Goal: Information Seeking & Learning: Learn about a topic

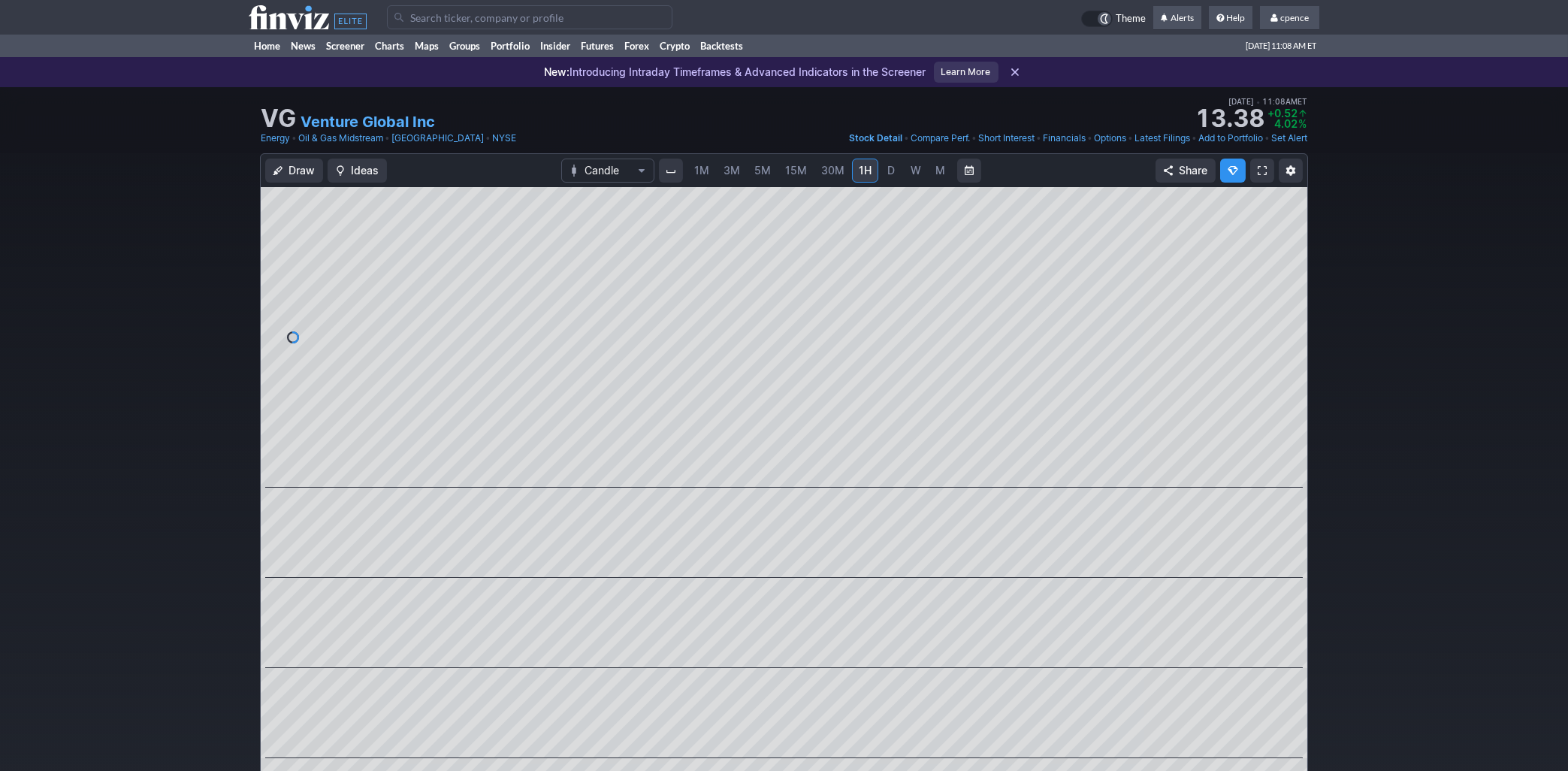
click at [307, 13] on icon at bounding box center [307, 17] width 118 height 24
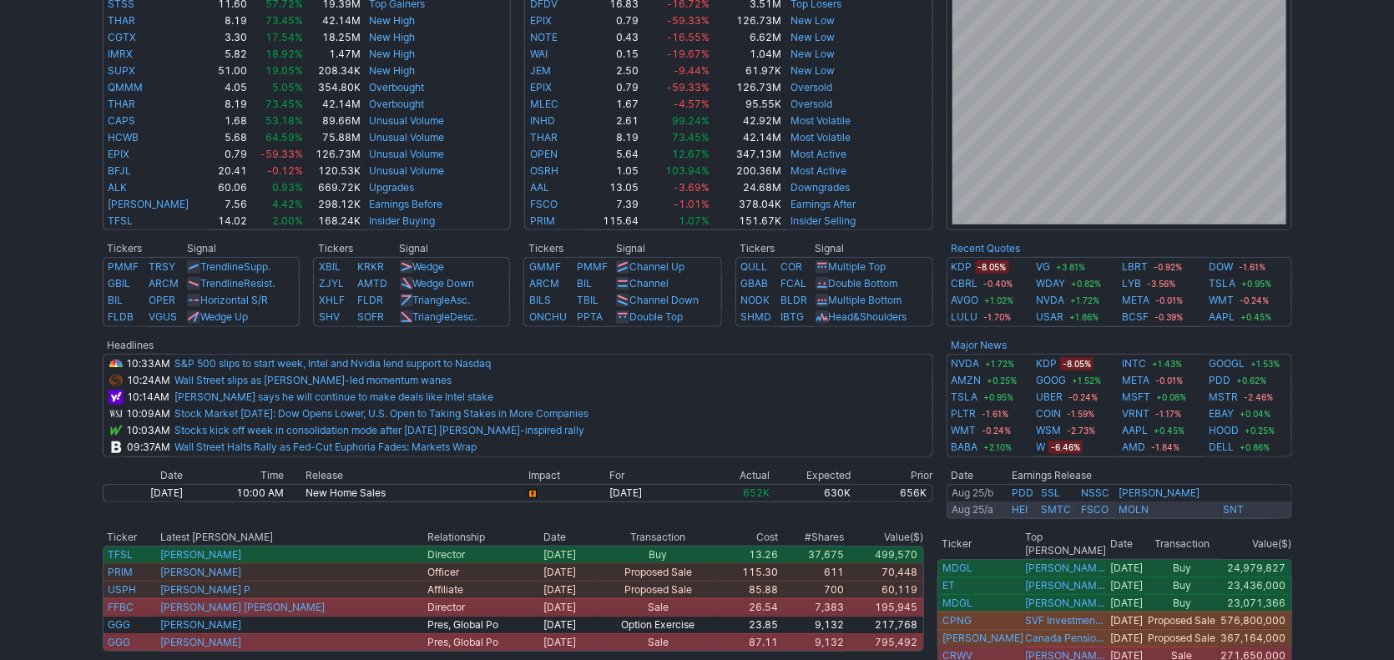
scroll to position [571, 0]
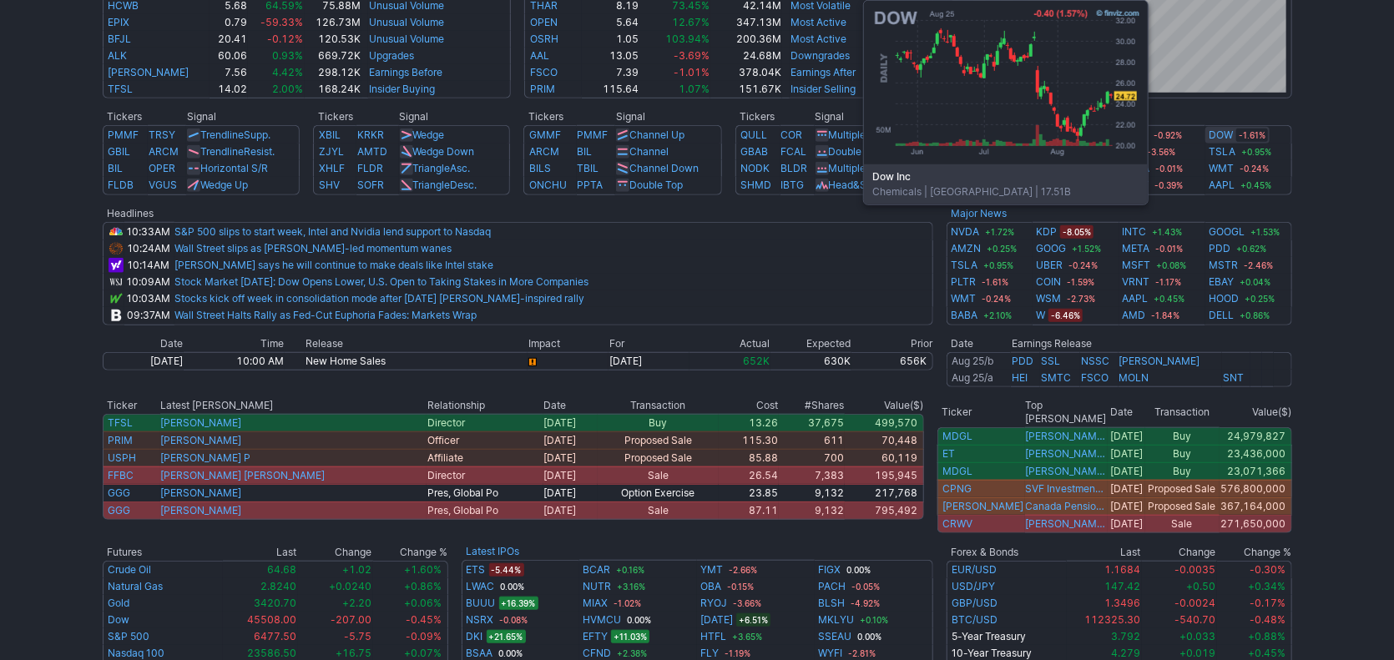
click at [1222, 134] on link "DOW" at bounding box center [1221, 135] width 24 height 17
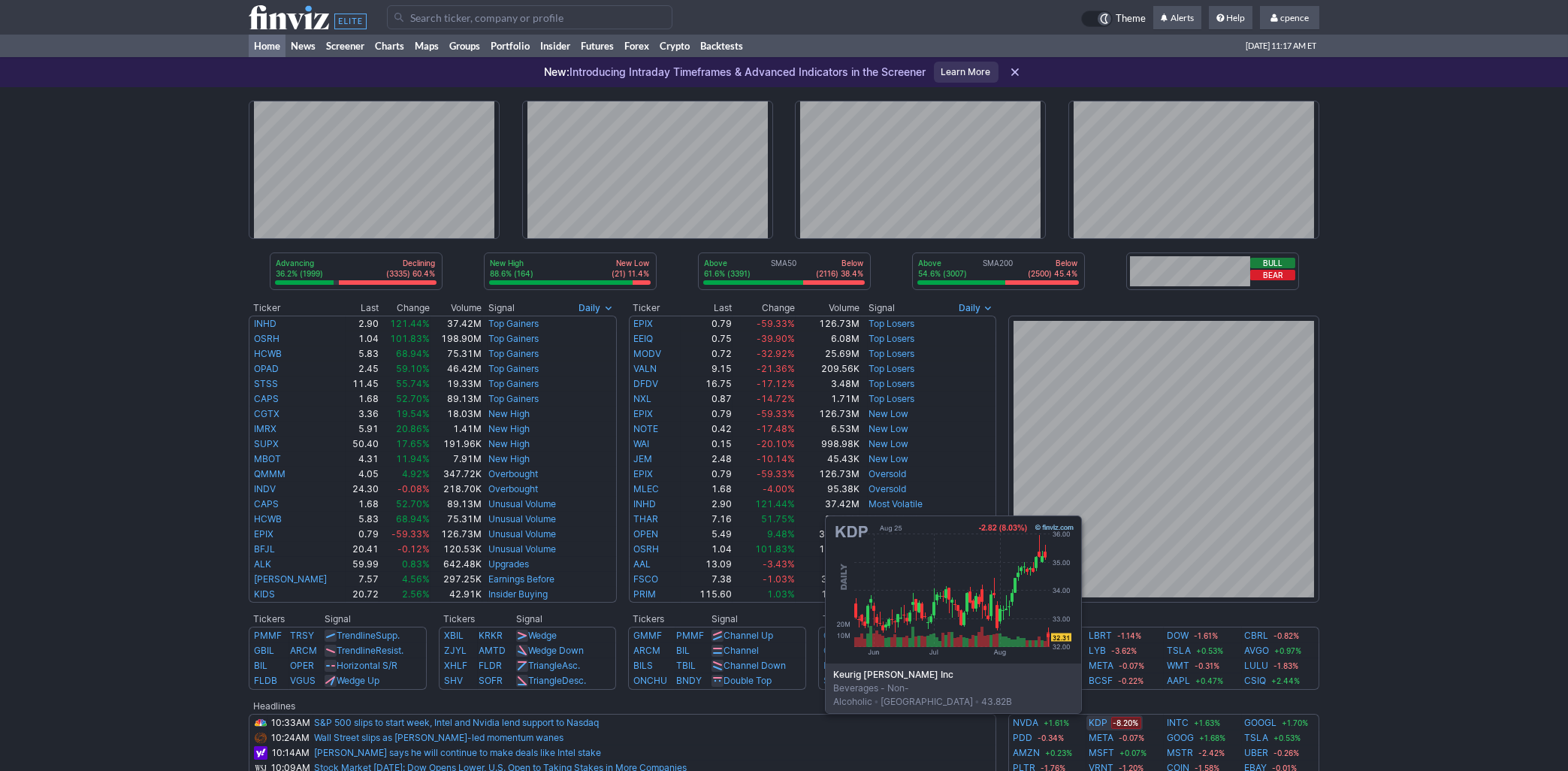
click at [1101, 722] on link "KDP" at bounding box center [1098, 722] width 19 height 15
click at [1099, 721] on link "KDP" at bounding box center [1098, 722] width 19 height 15
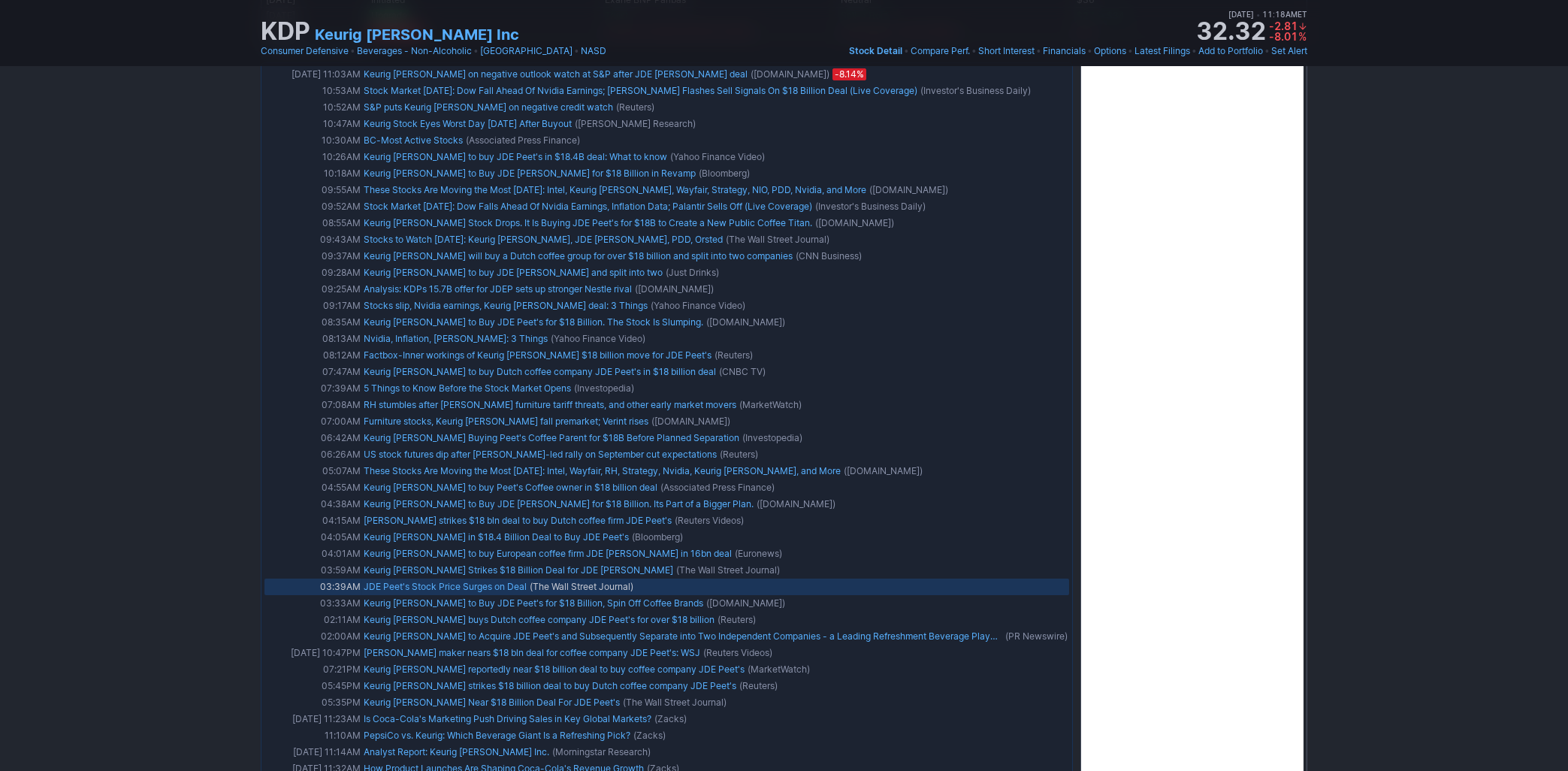
scroll to position [1529, 0]
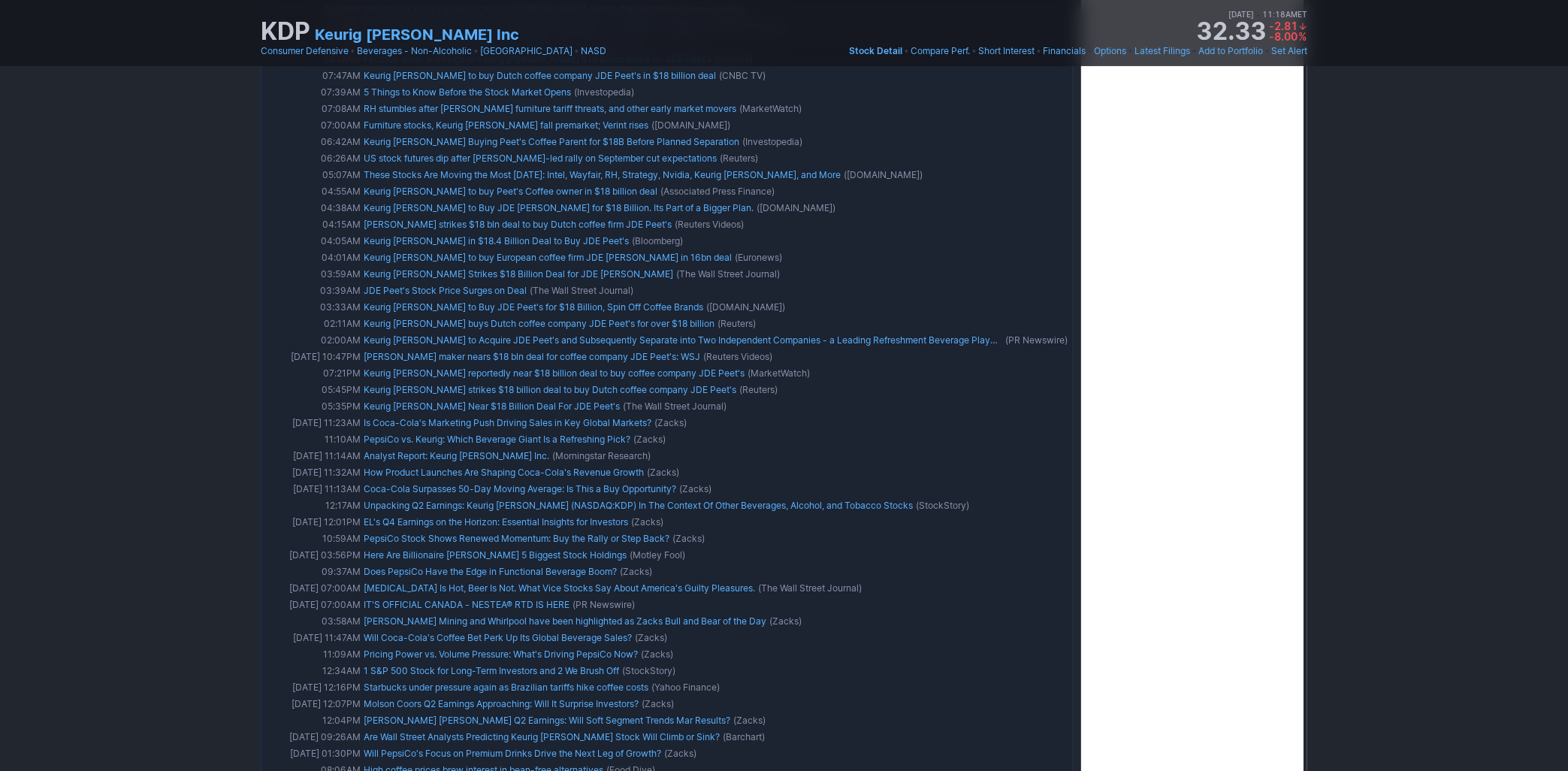
drag, startPoint x: 1374, startPoint y: 318, endPoint x: 1385, endPoint y: 392, distance: 74.8
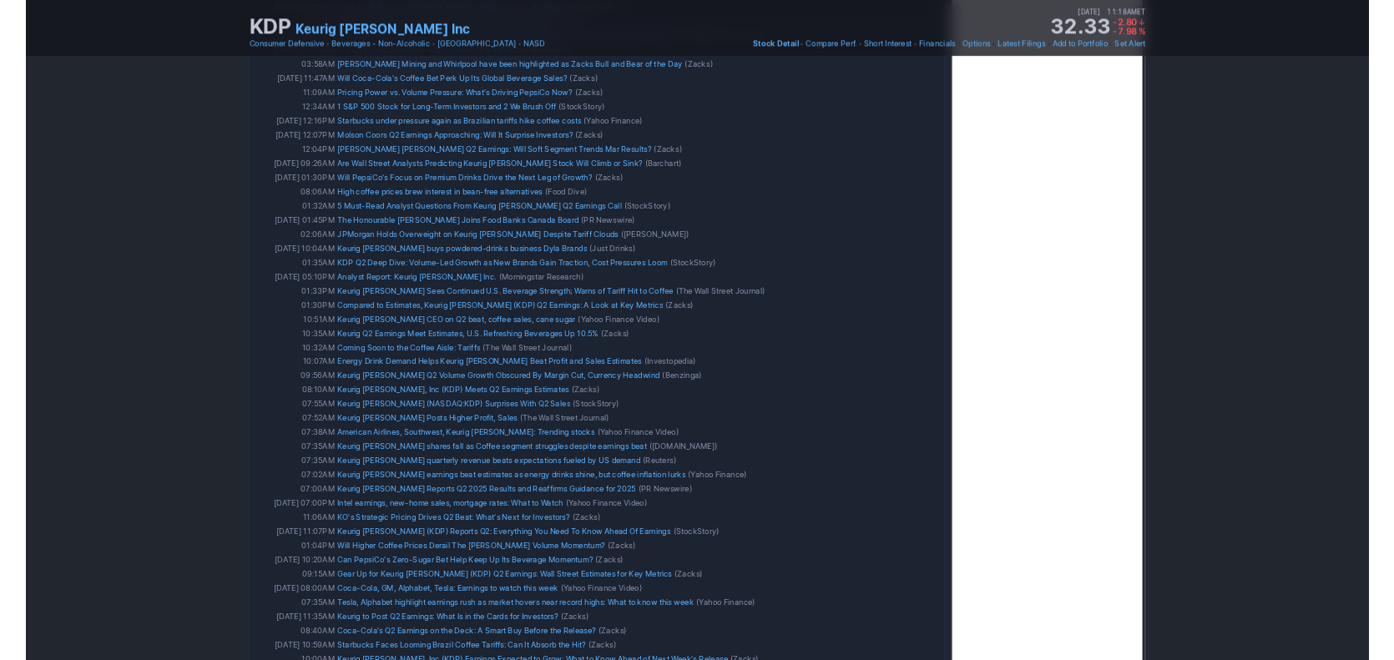
scroll to position [0, 0]
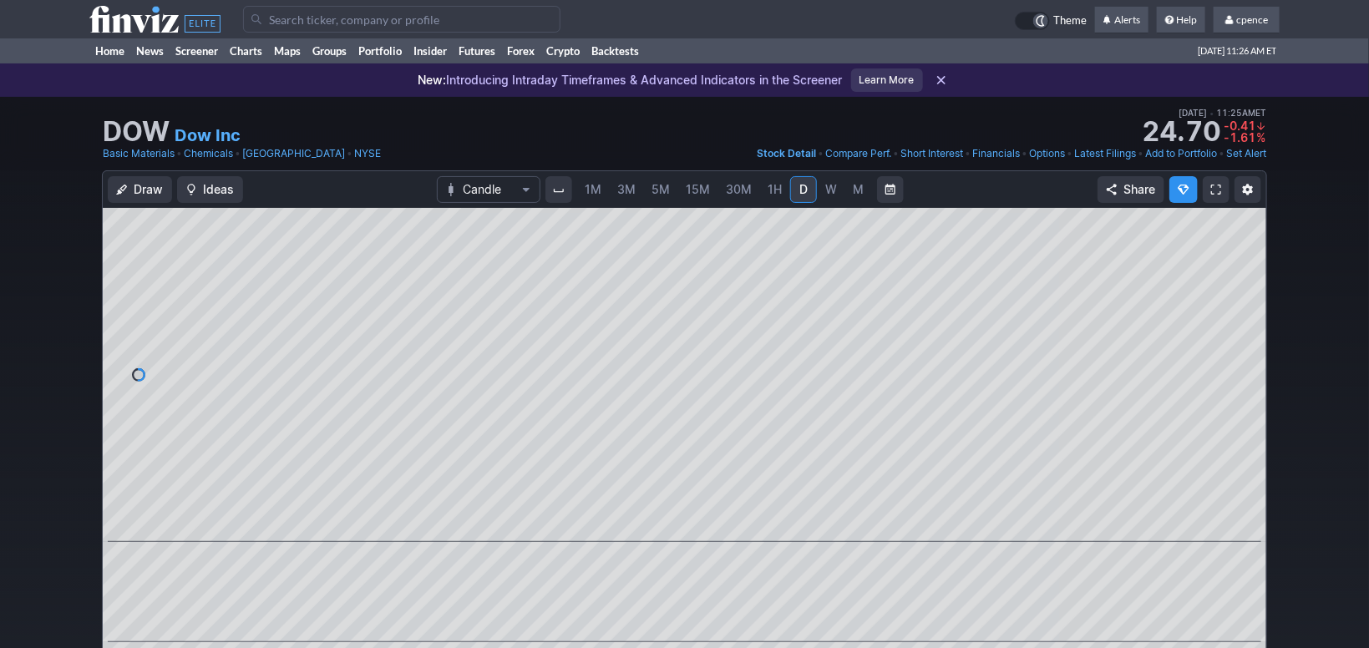
click at [138, 14] on icon at bounding box center [154, 19] width 131 height 27
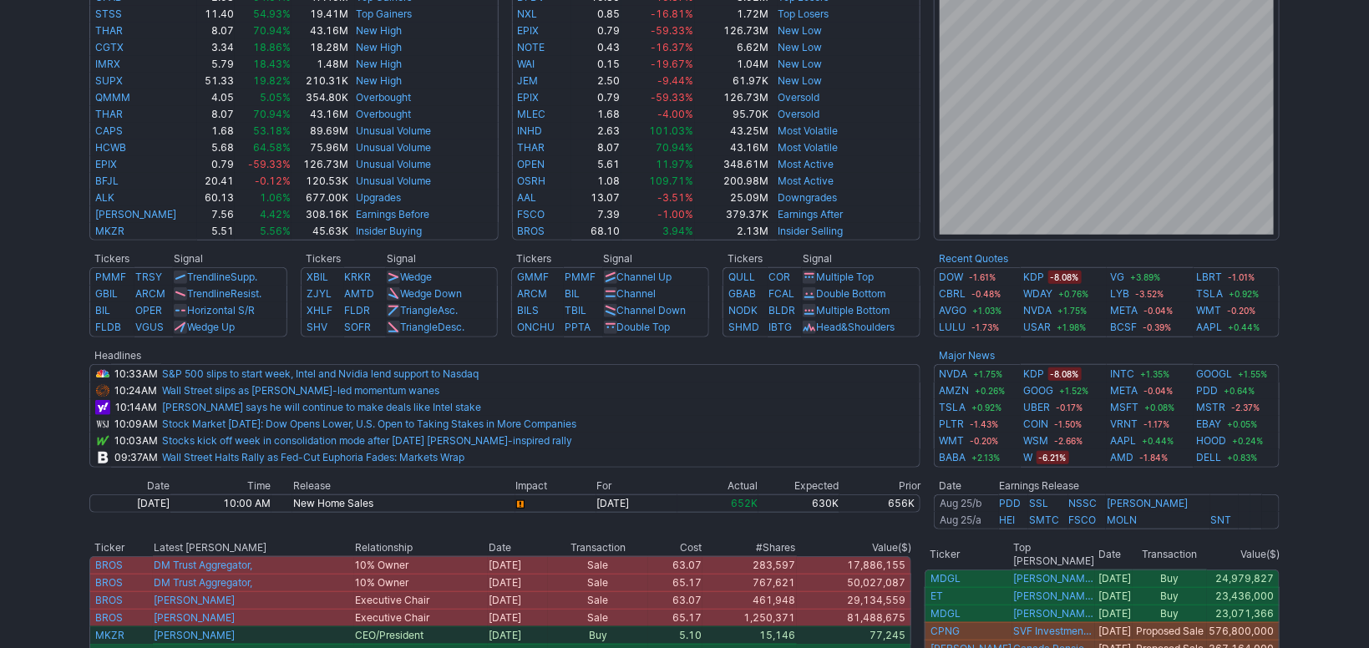
scroll to position [560, 0]
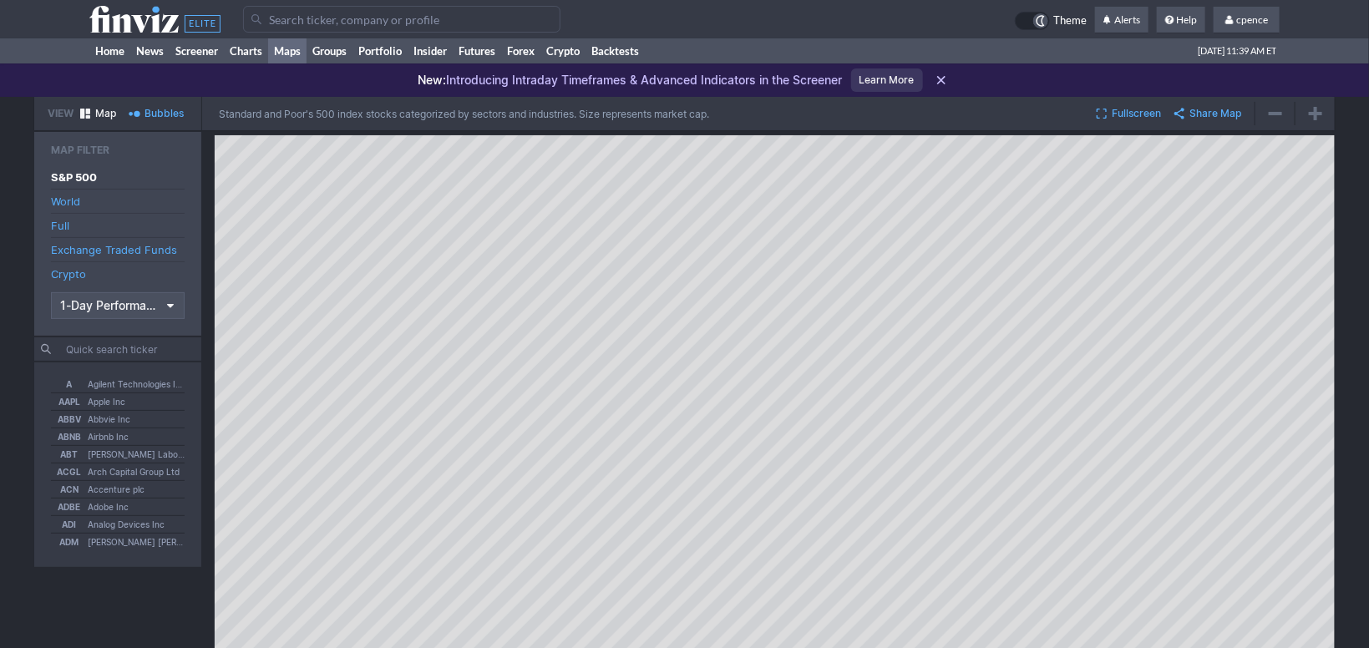
click at [109, 15] on use at bounding box center [154, 19] width 131 height 27
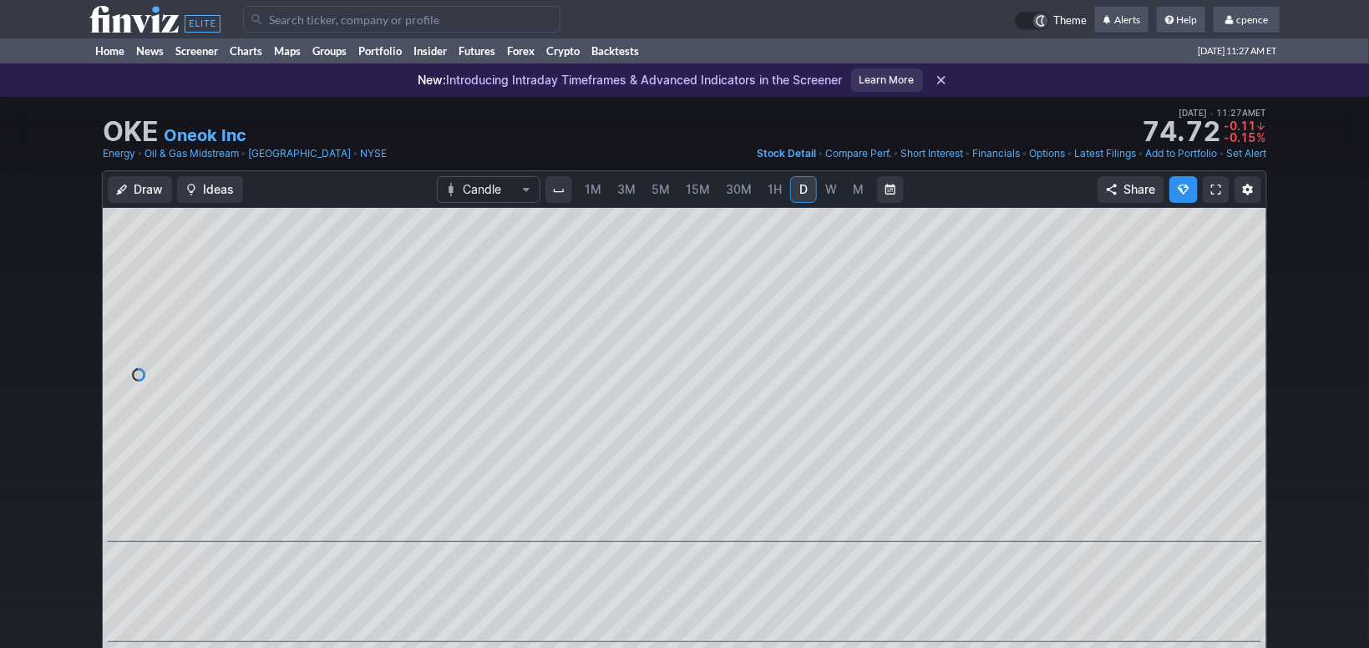
click at [837, 189] on link "W" at bounding box center [830, 189] width 27 height 27
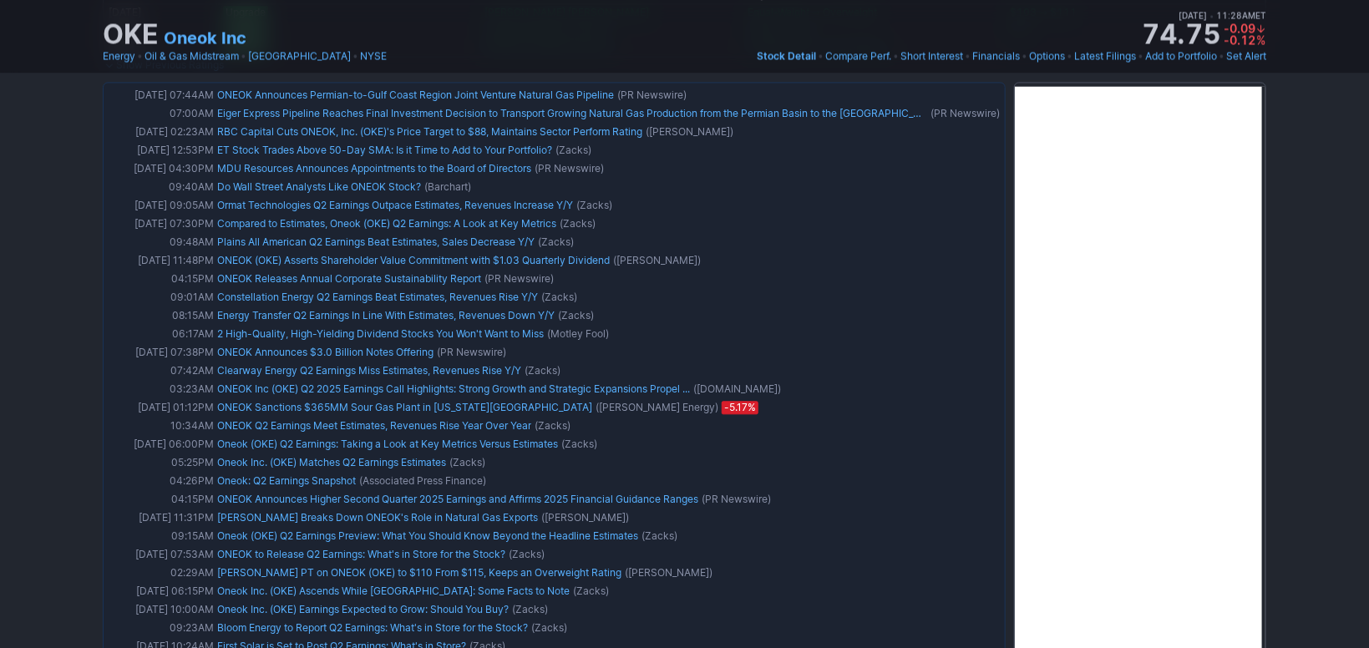
scroll to position [1650, 0]
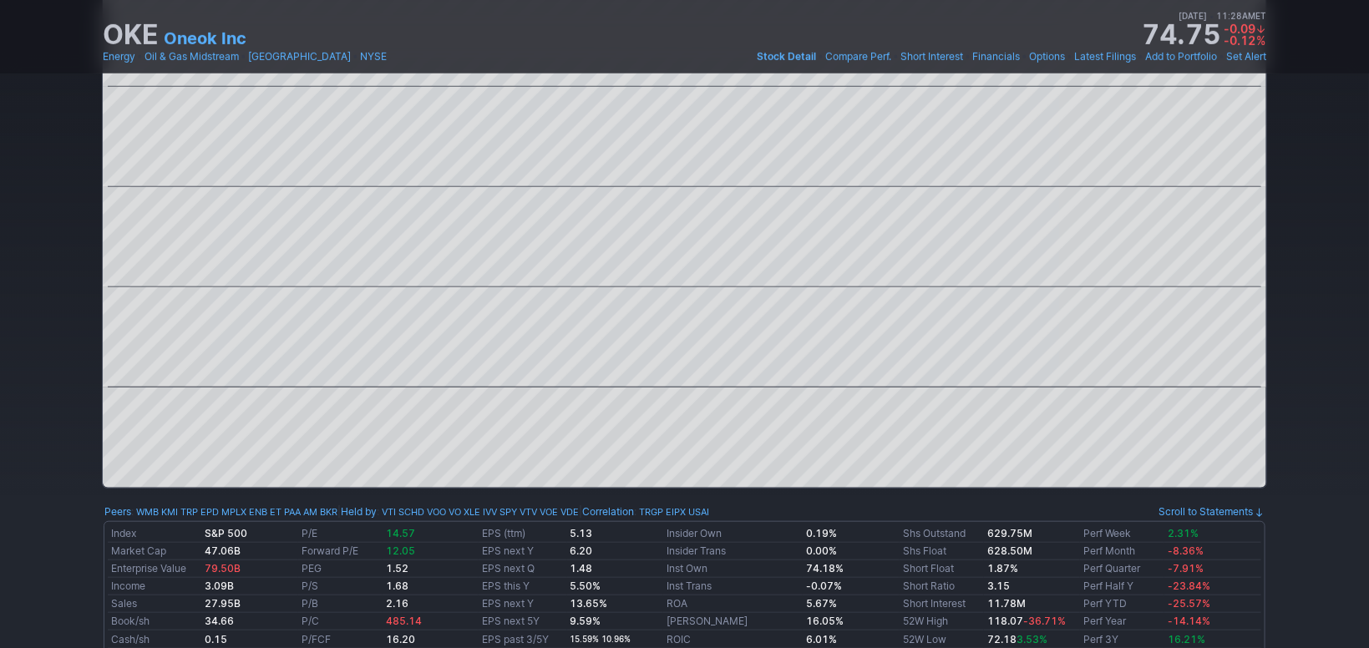
drag, startPoint x: 1322, startPoint y: 444, endPoint x: 1299, endPoint y: 320, distance: 126.4
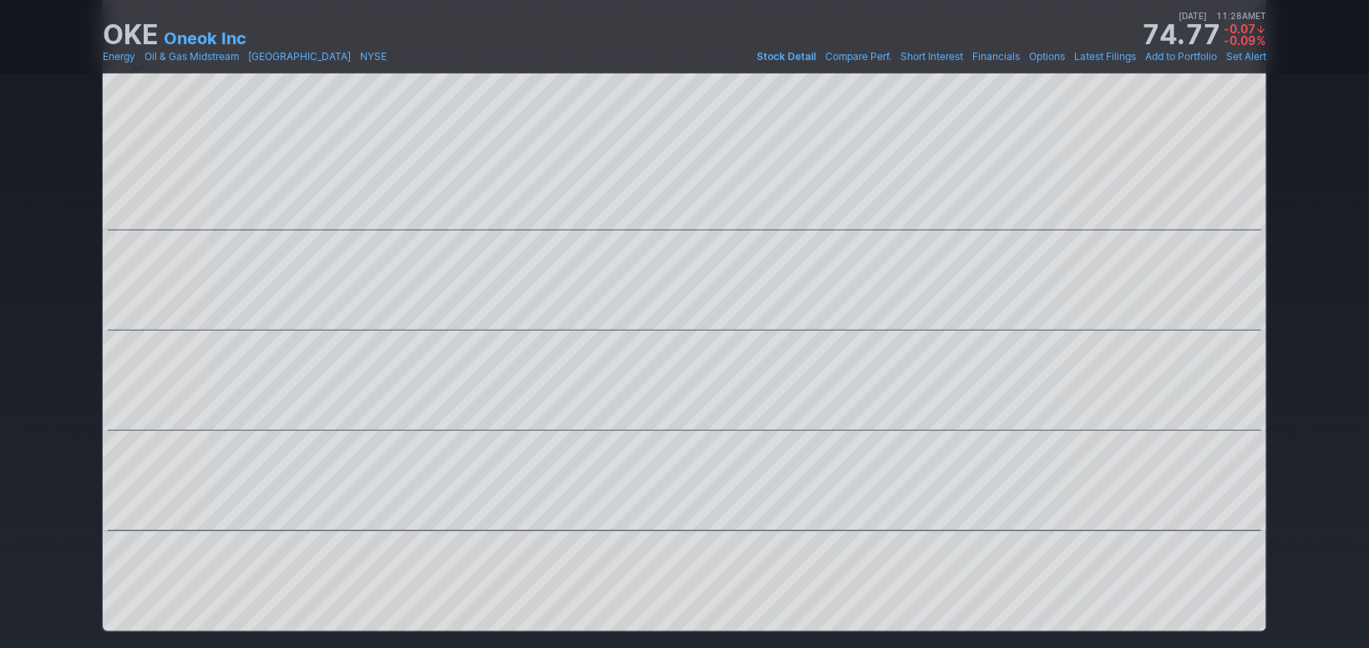
scroll to position [0, 0]
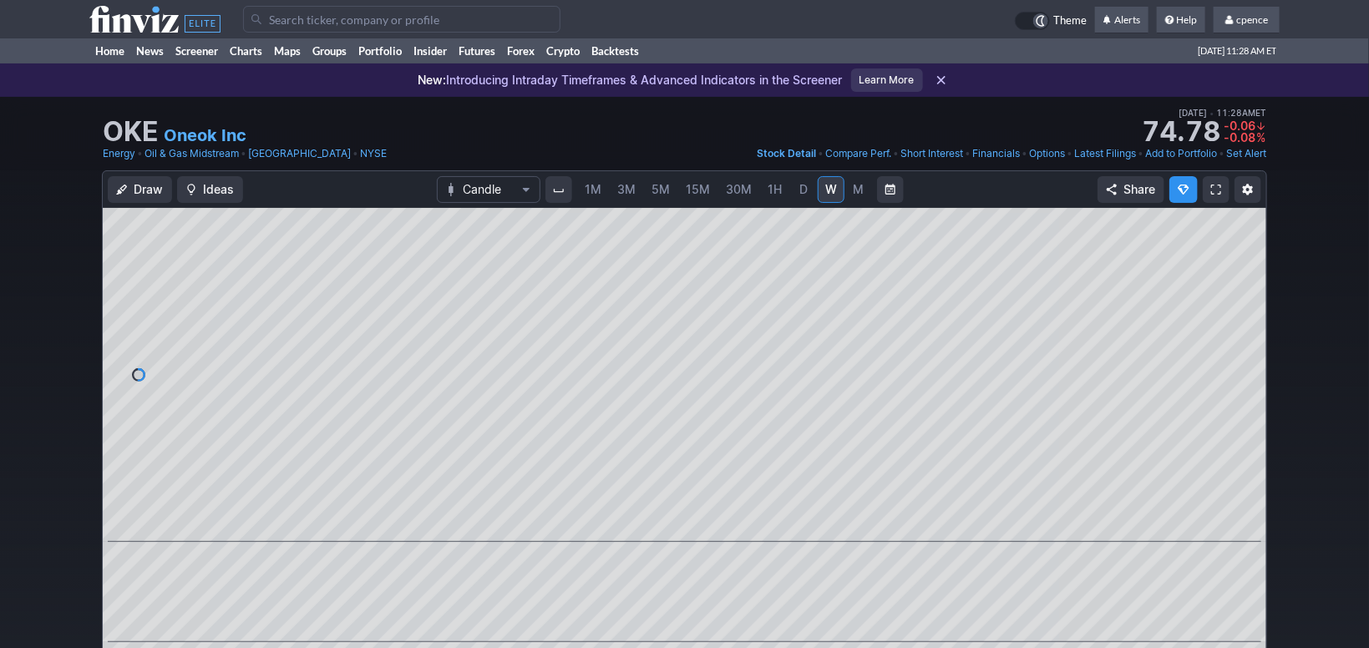
click at [800, 187] on span "D" at bounding box center [803, 189] width 8 height 14
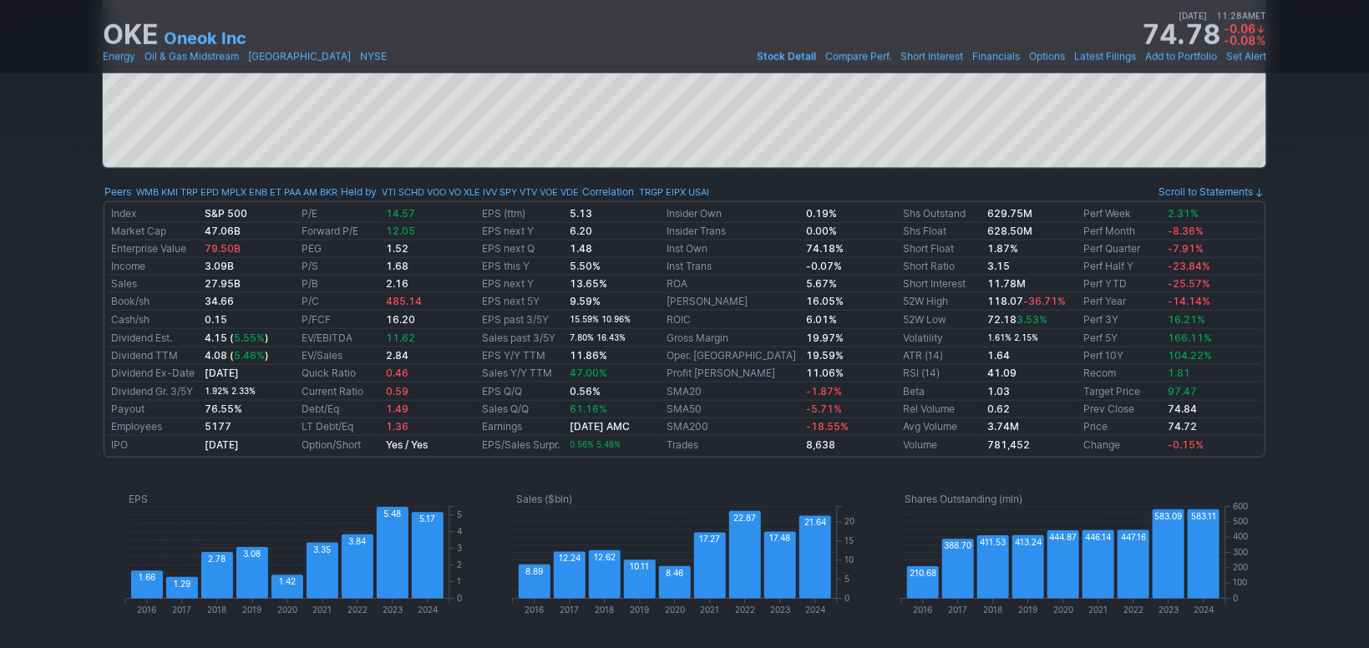
scroll to position [575, 0]
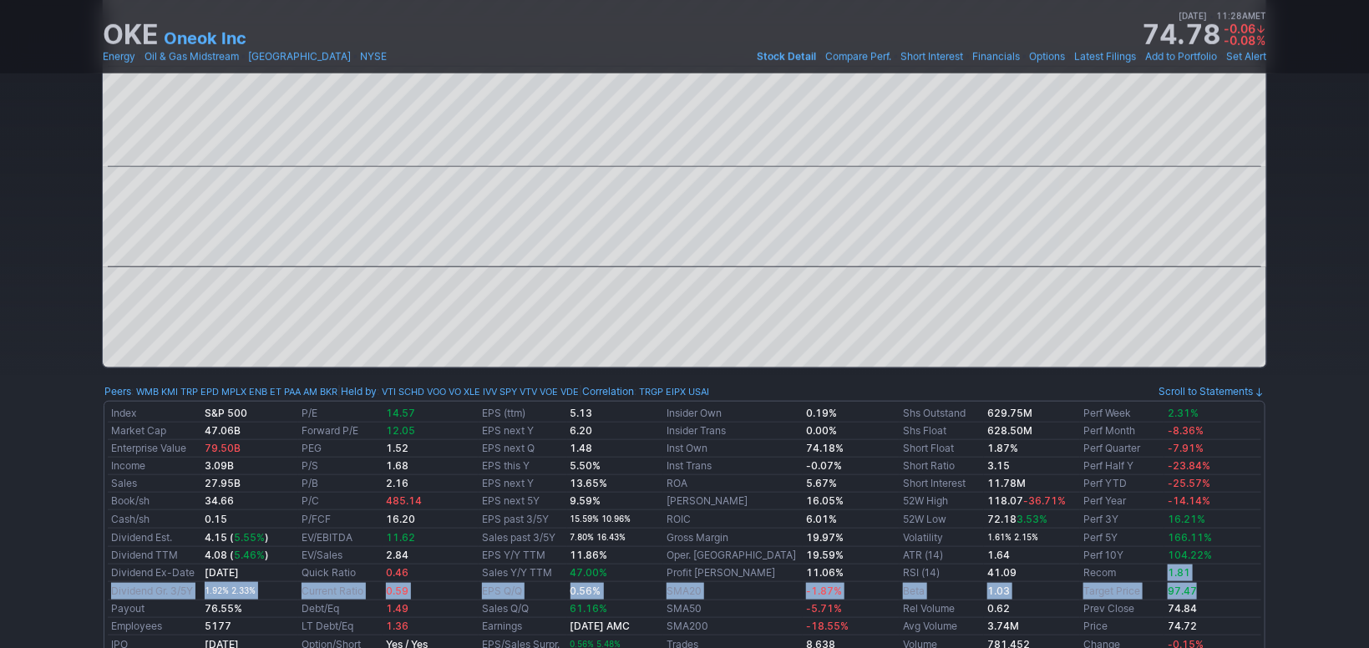
drag, startPoint x: 1207, startPoint y: 590, endPoint x: 1121, endPoint y: 579, distance: 87.5
click at [1121, 579] on tbody "Index S&P 500 P/E 14.57 EPS (ttm) 5.13 Insider Own 0.19% Shs Outstand 629.75M P…" at bounding box center [684, 529] width 1153 height 248
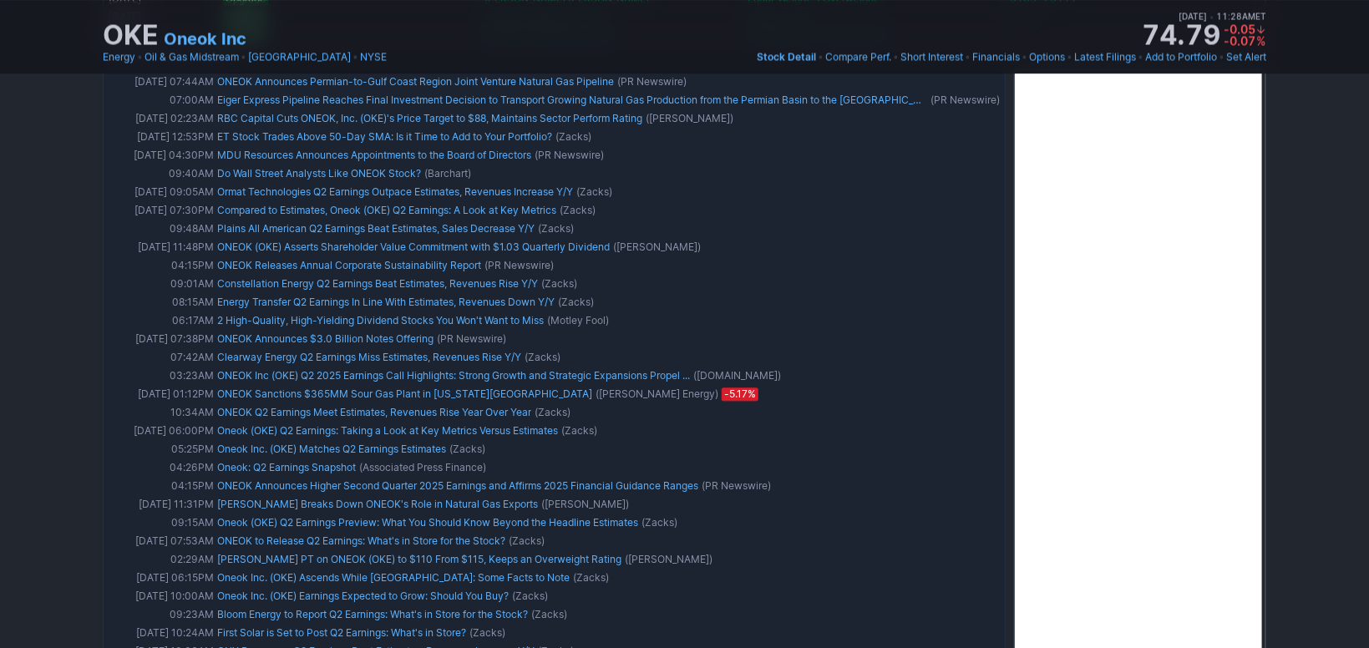
scroll to position [1682, 0]
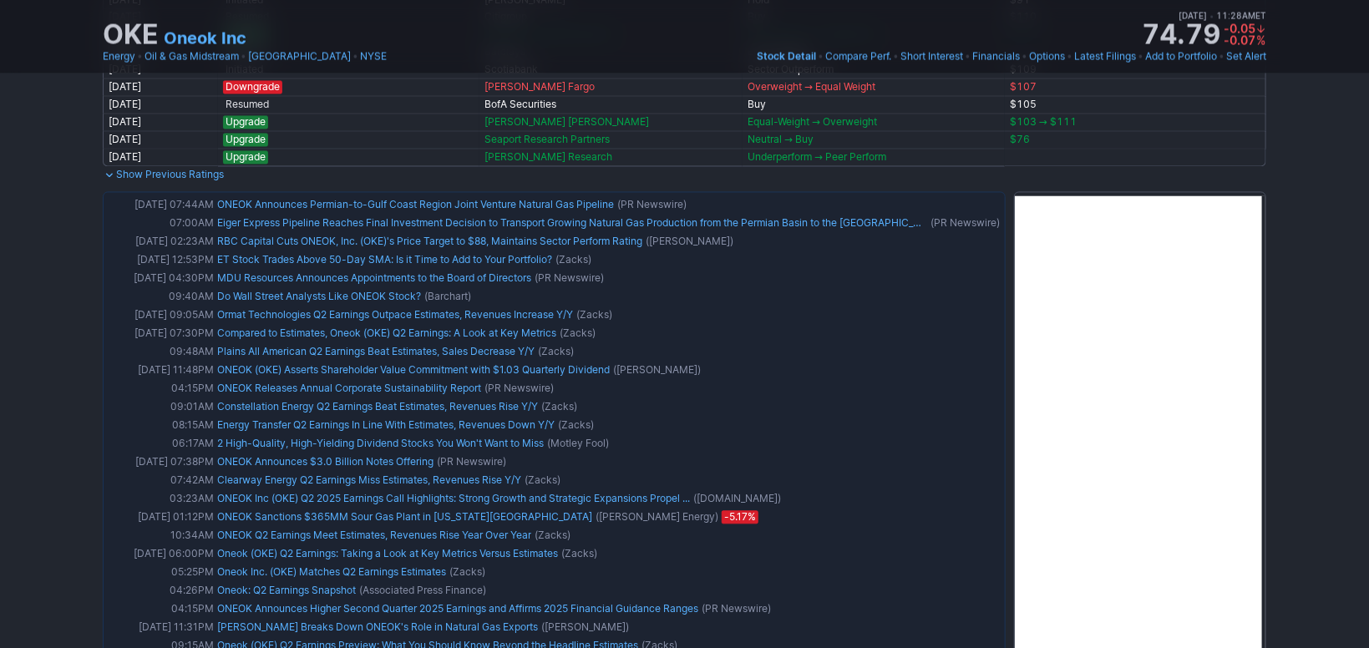
drag, startPoint x: 1306, startPoint y: 382, endPoint x: 1301, endPoint y: 336, distance: 46.2
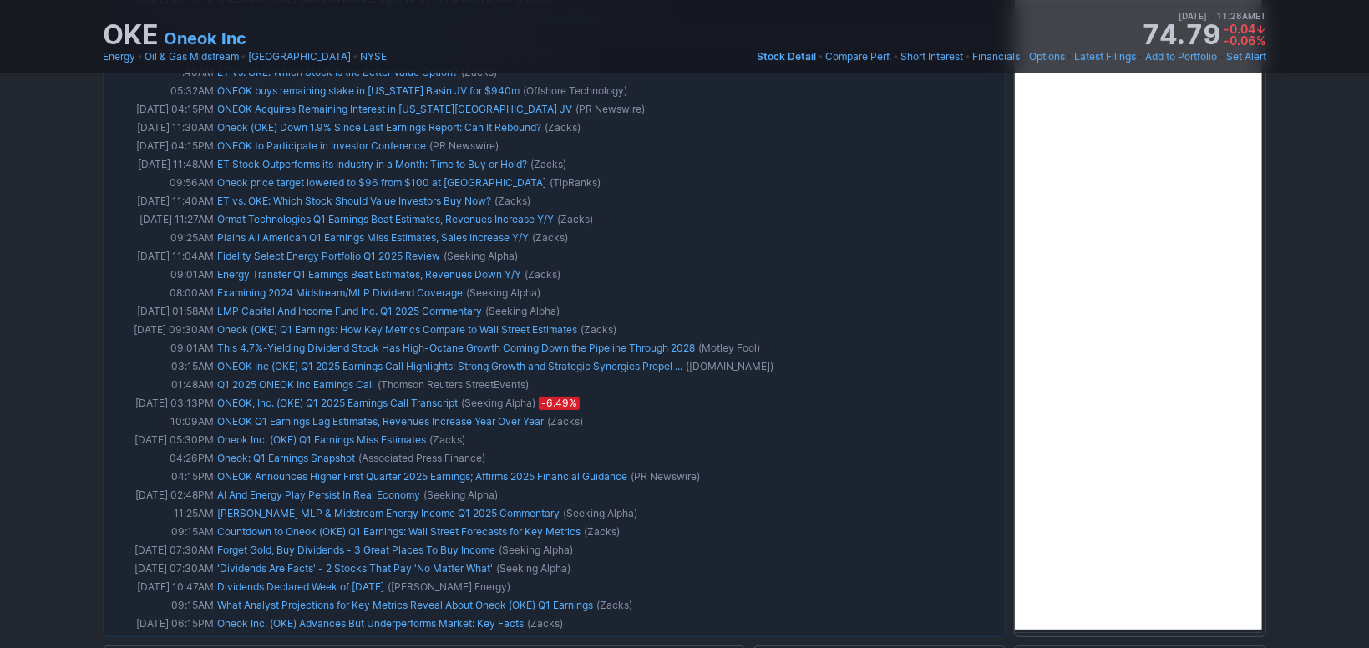
scroll to position [2787, 0]
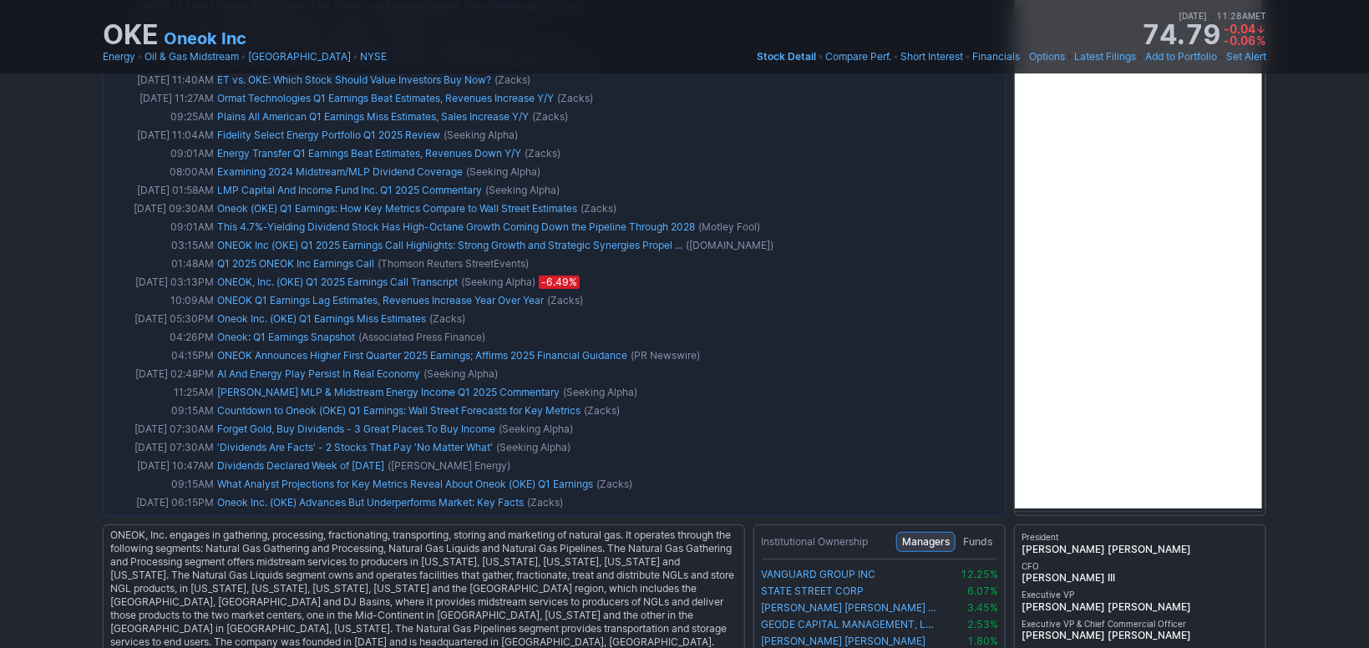
drag, startPoint x: 1296, startPoint y: 484, endPoint x: 1296, endPoint y: 466, distance: 18.4
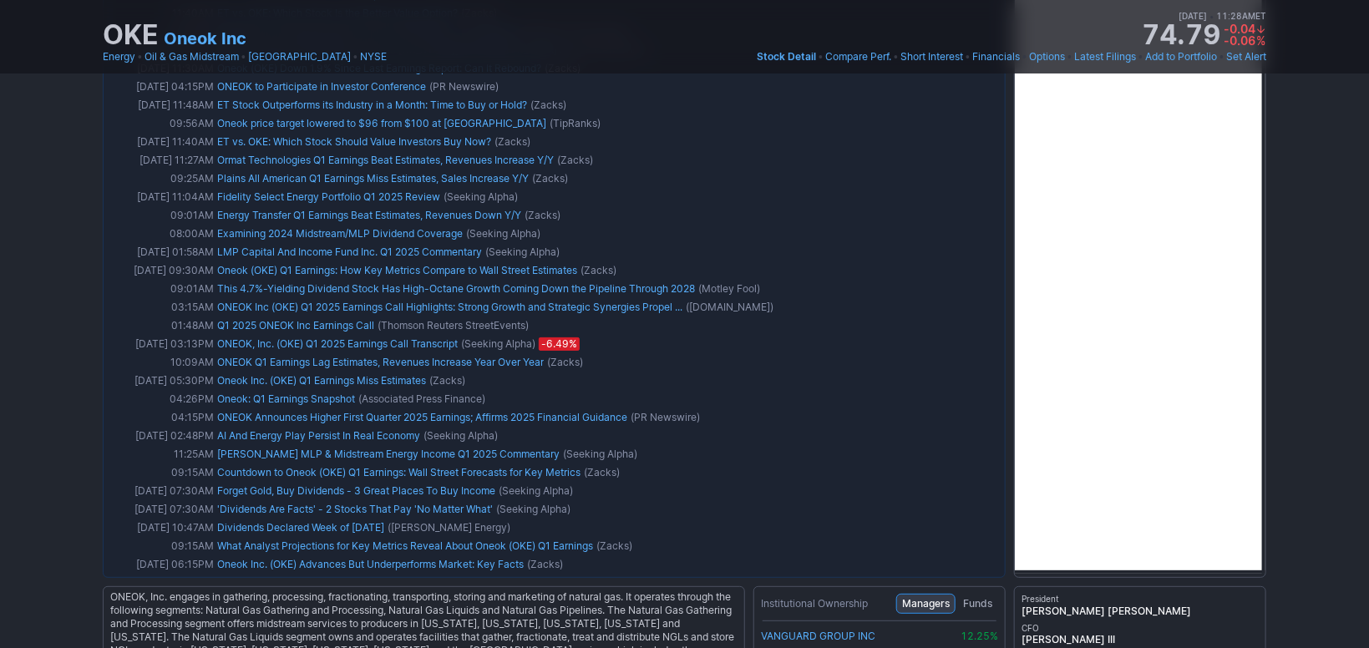
scroll to position [2362, 0]
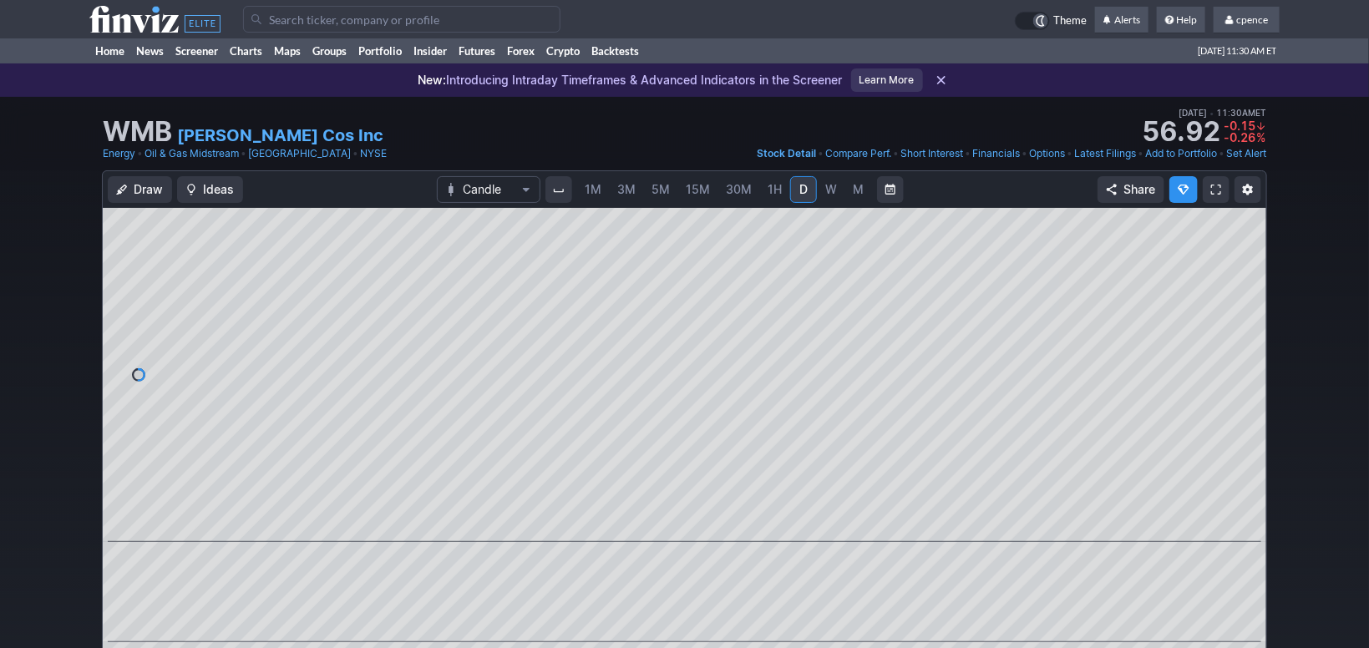
click at [154, 17] on icon at bounding box center [154, 19] width 131 height 27
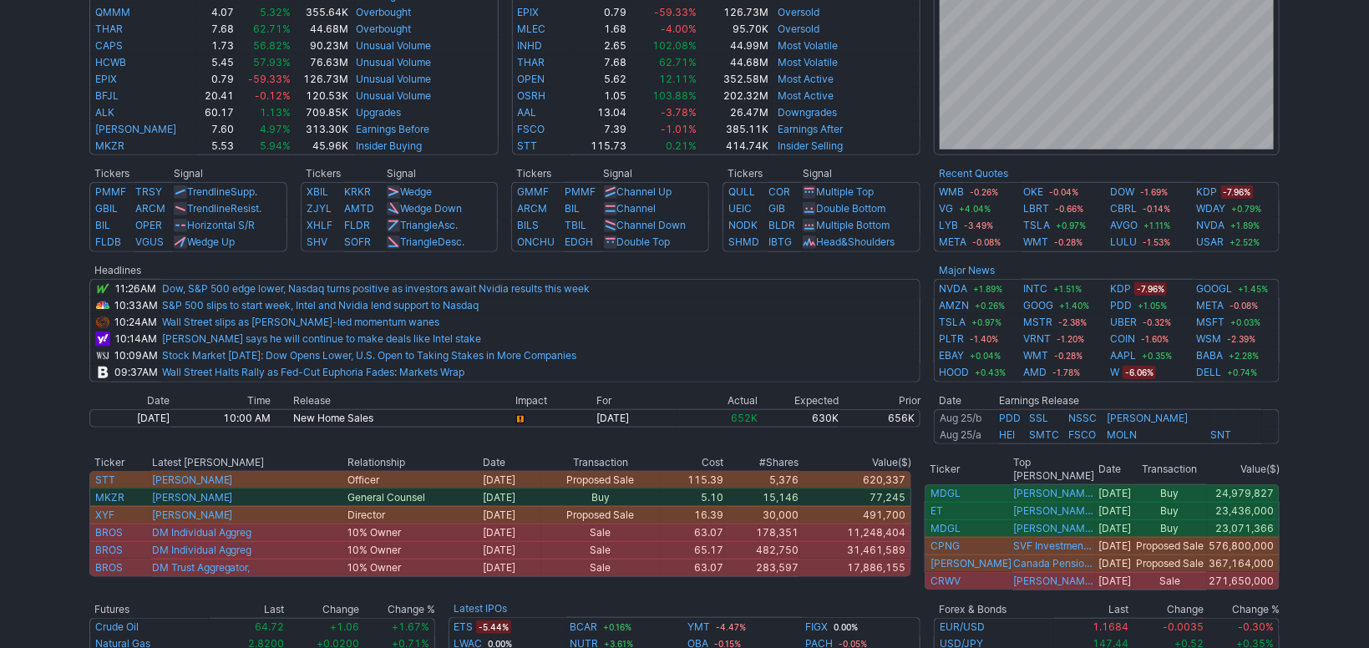
scroll to position [351, 0]
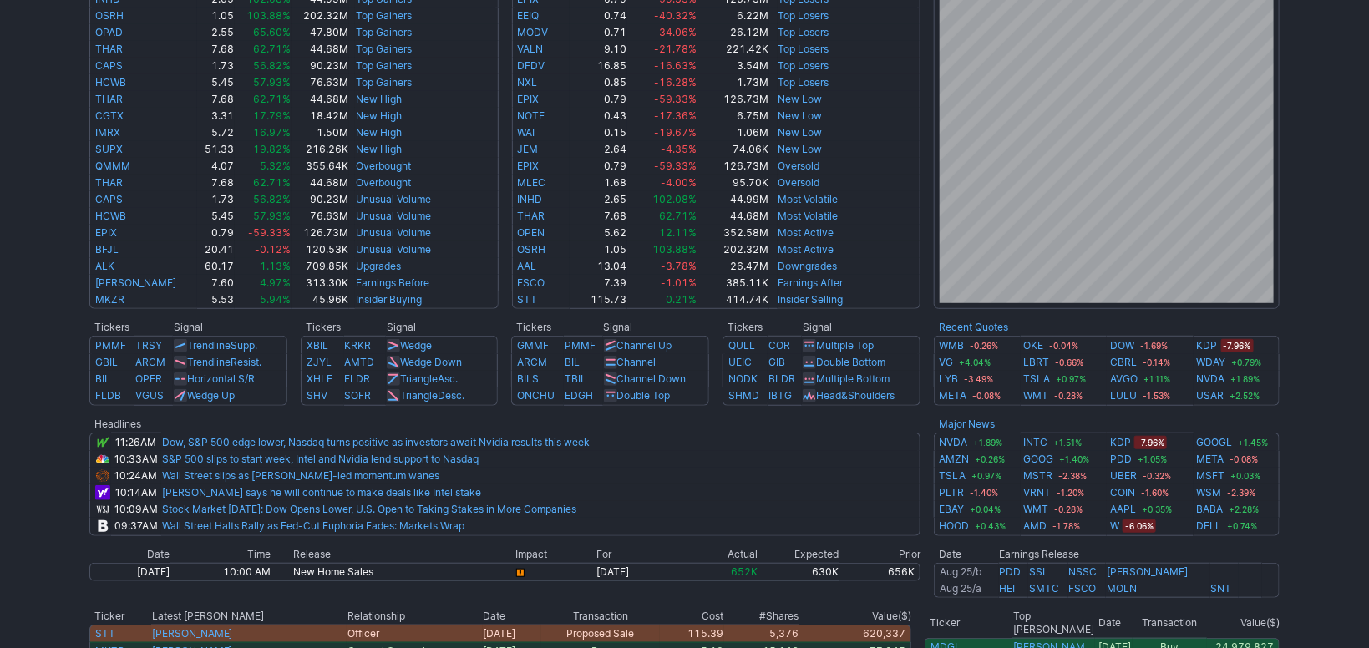
drag, startPoint x: 1350, startPoint y: 205, endPoint x: 1346, endPoint y: 158, distance: 47.8
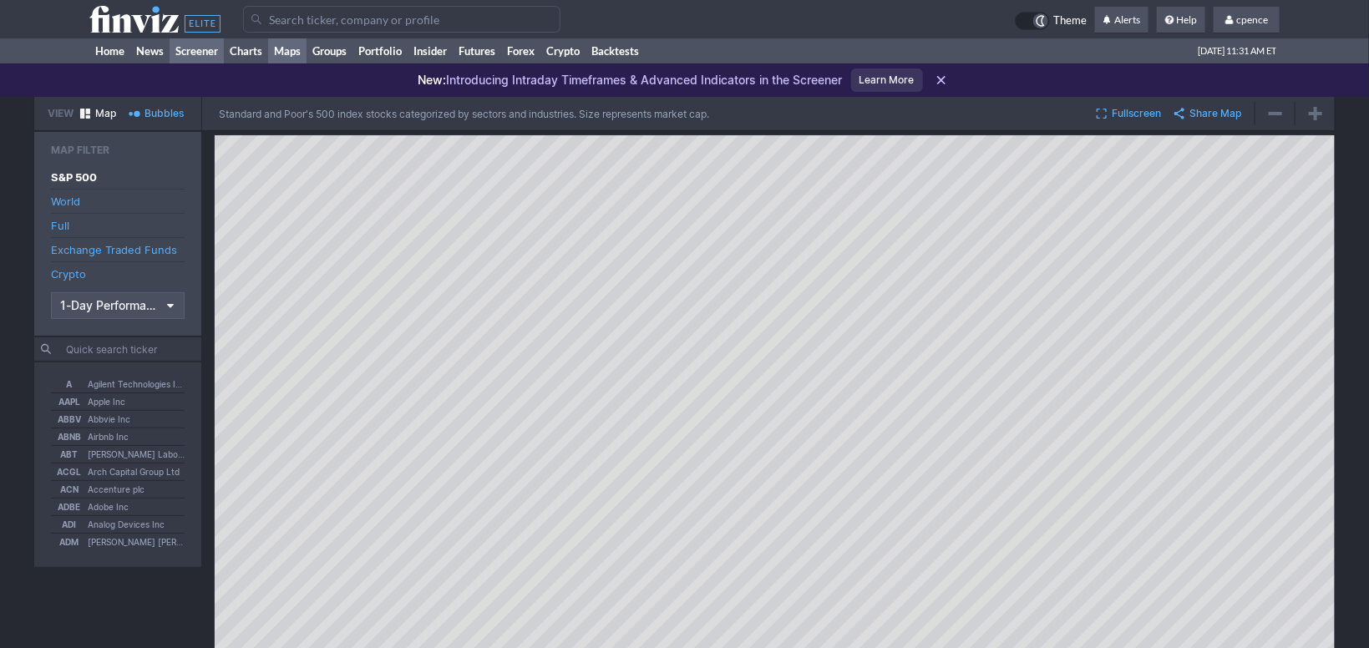
click at [208, 54] on link "Screener" at bounding box center [197, 50] width 54 height 25
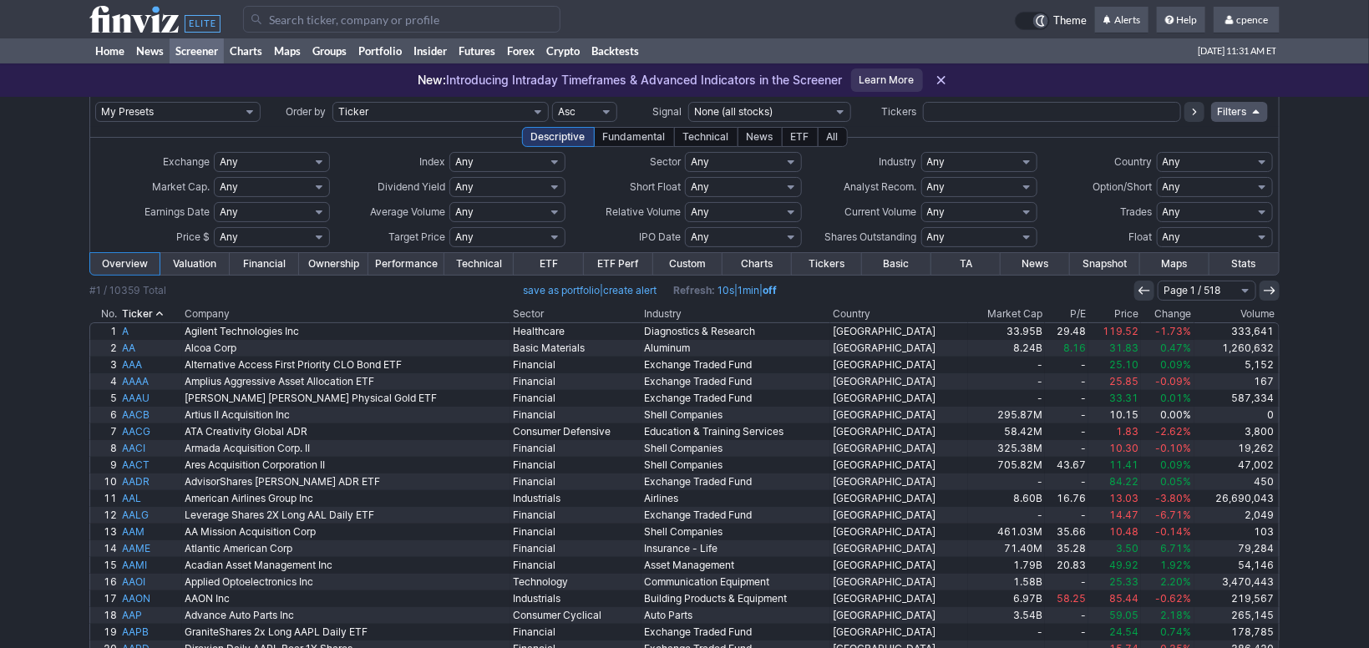
click at [449, 177] on select "Any None (0%) Positive (>0%) High (>5%) Very High (>10%) Over 1% Over 2% Over 3…" at bounding box center [507, 187] width 116 height 20
click at [921, 177] on select "Any Strong Buy (1) Buy or better Buy Hold or better Hold Hold or worse Sell Sel…" at bounding box center [979, 187] width 116 height 20
select select "buybetter"
click option "Buy or better" at bounding box center [0, 0] width 0 height 0
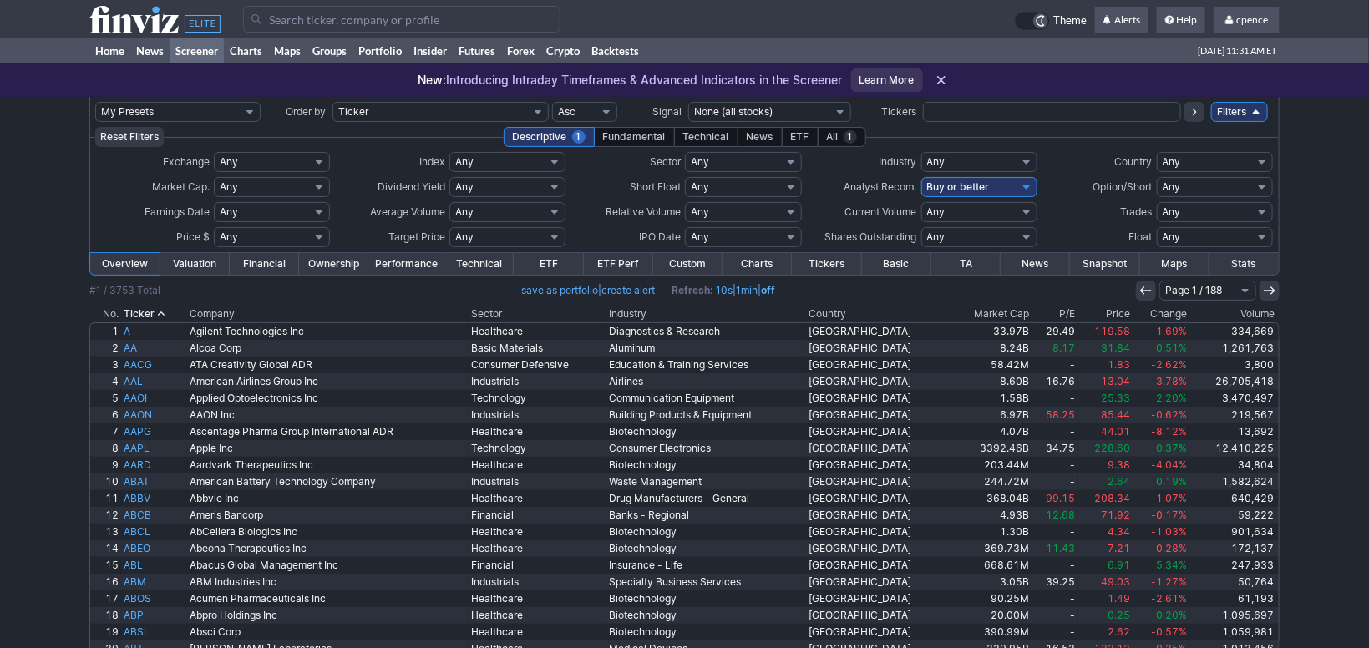
click at [1049, 312] on th "P/E" at bounding box center [1055, 314] width 46 height 17
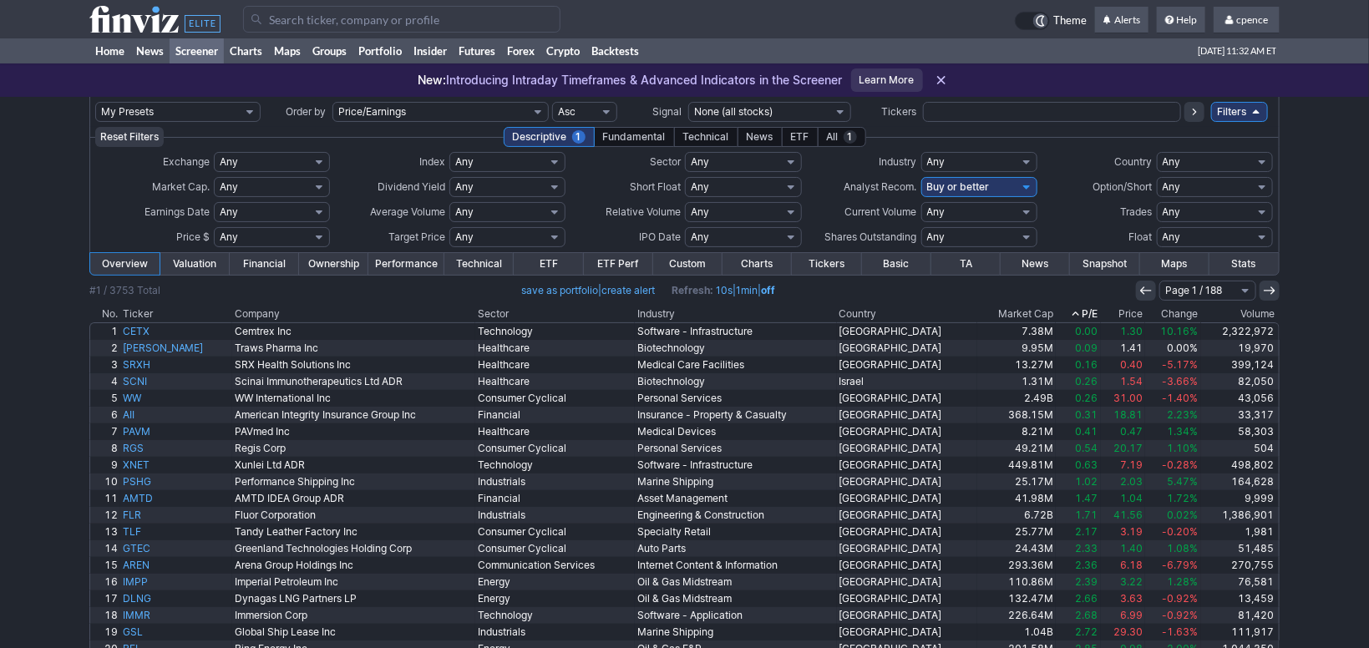
click at [921, 152] on select "Any Stocks only (ex-Funds) Exchange Traded Fund Advertising Agencies Aerospace …" at bounding box center [979, 162] width 116 height 20
click at [993, 161] on select "Any Stocks only (ex-Funds) Exchange Traded Fund Advertising Agencies Aerospace …" at bounding box center [979, 162] width 116 height 20
click at [921, 152] on select "Any Stocks only (ex-Funds) Exchange Traded Fund Advertising Agencies Aerospace …" at bounding box center [979, 162] width 116 height 20
select select "electricalequipmentparts"
click option "Electrical Equipment & Parts" at bounding box center [0, 0] width 0 height 0
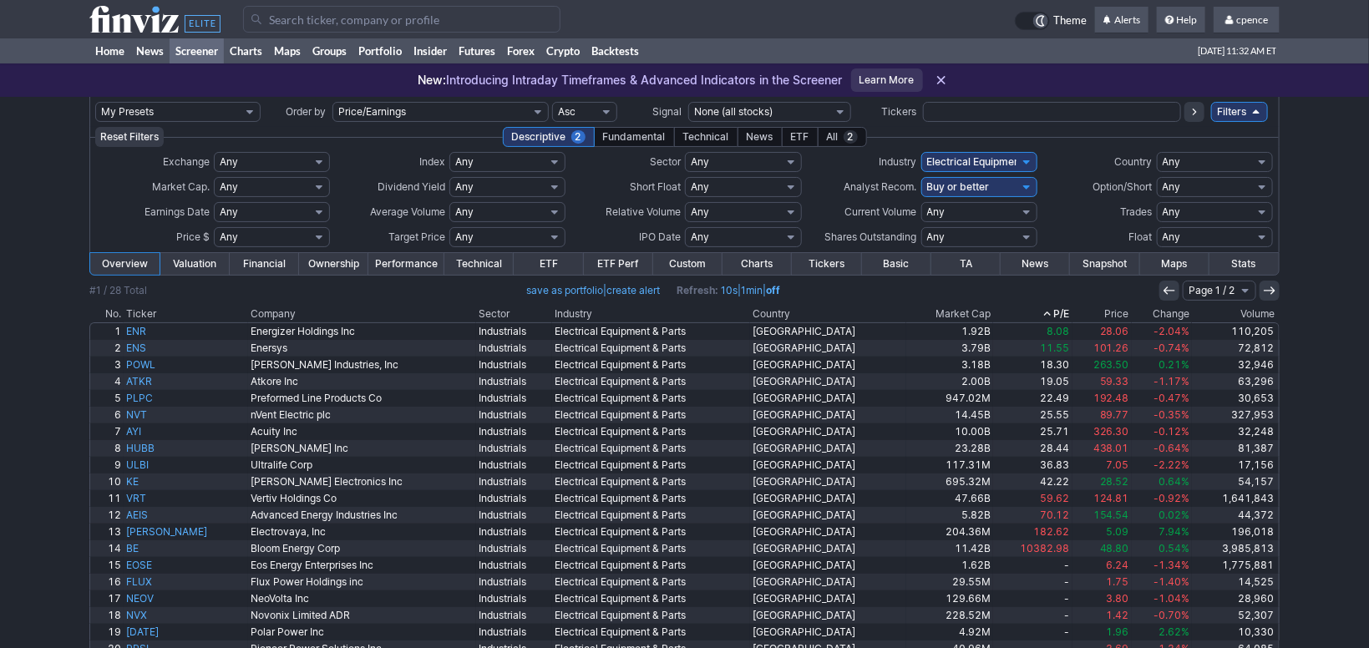
click at [921, 152] on select "Any Stocks only (ex-Funds) Exchange Traded Fund Advertising Agencies Aerospace …" at bounding box center [979, 162] width 116 height 20
select select
click option "Any" at bounding box center [0, 0] width 0 height 0
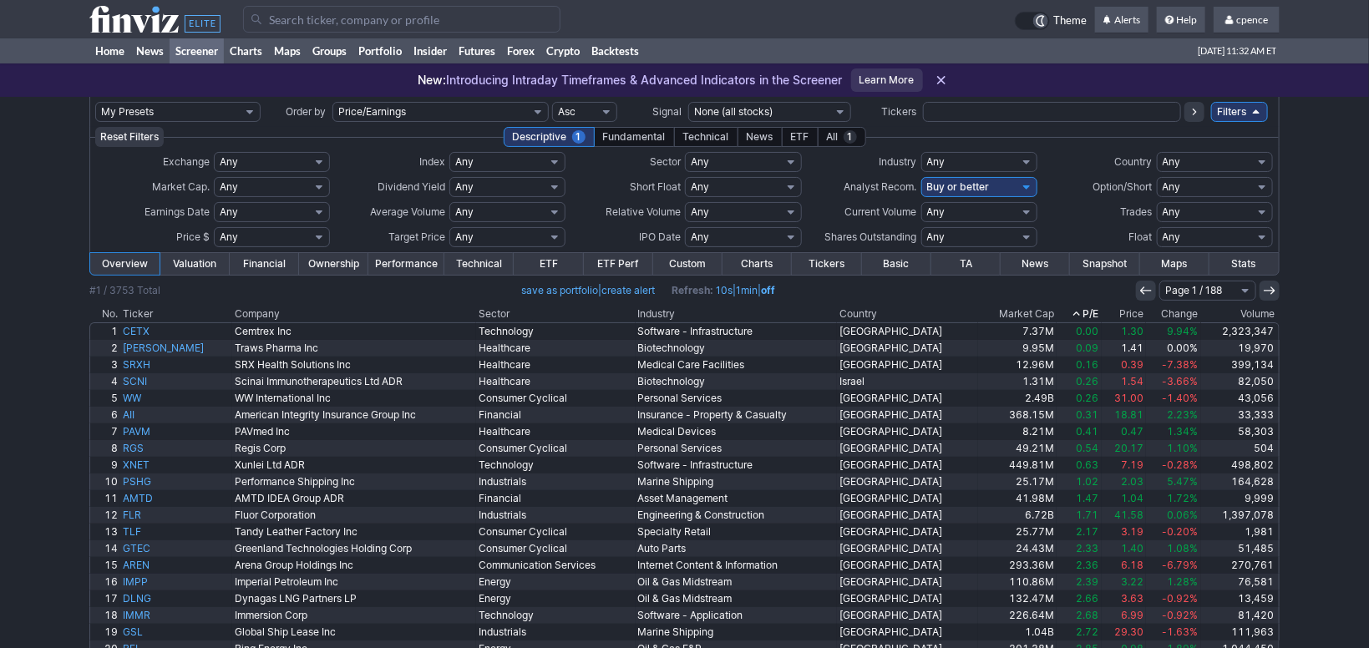
select select "energy"
click option "Energy" at bounding box center [0, 0] width 0 height 0
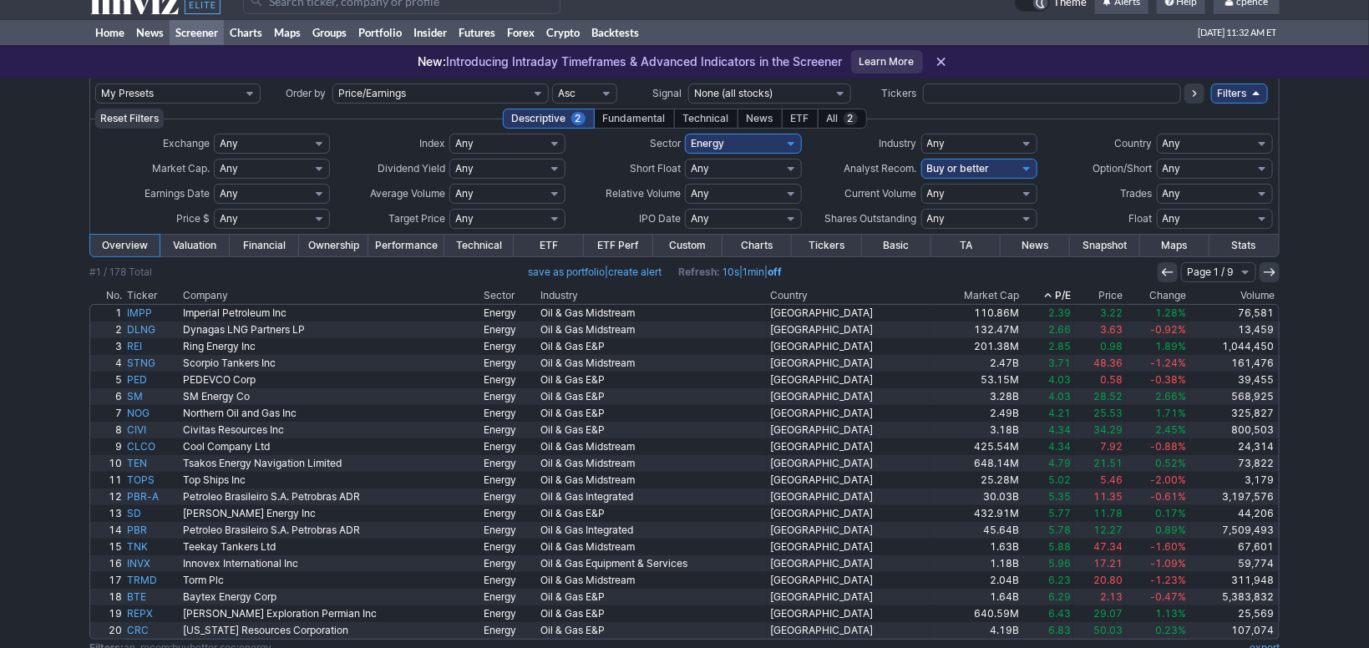
drag, startPoint x: 52, startPoint y: 303, endPoint x: 53, endPoint y: 319, distance: 16.0
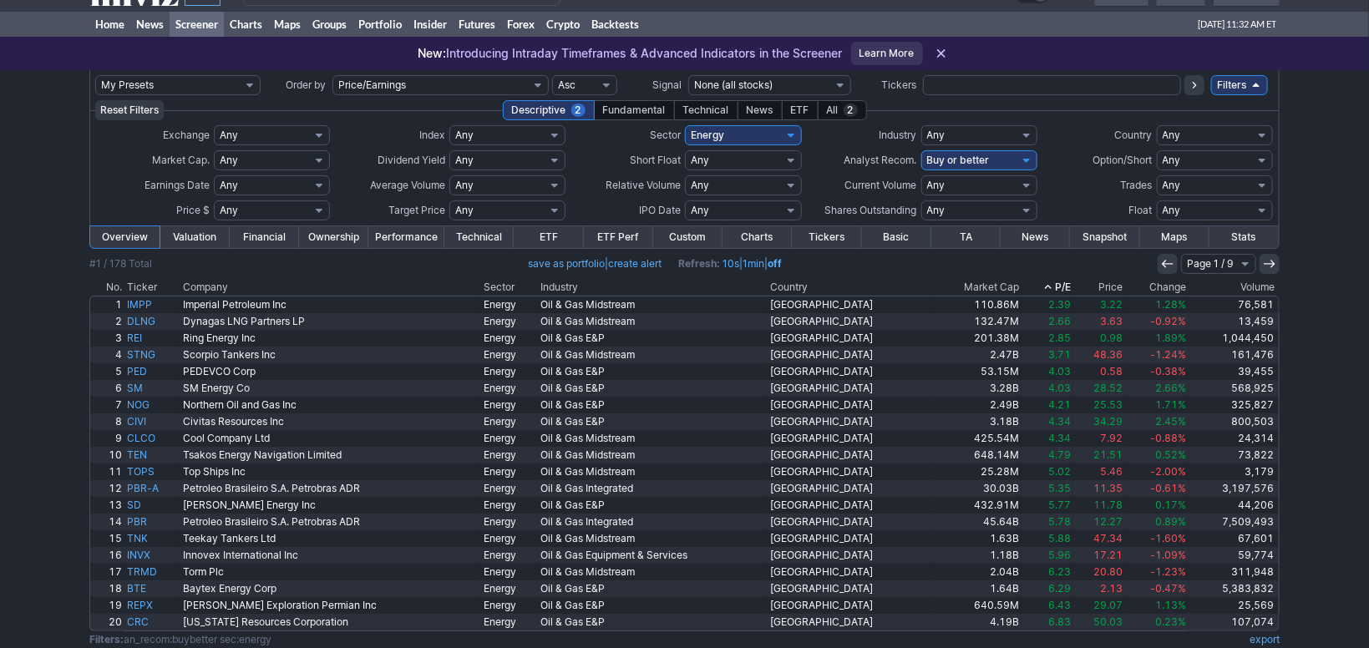
click at [921, 150] on select "Any Strong Buy (1) Buy or better Buy Hold or better Hold Hold or worse Sell Sel…" at bounding box center [979, 160] width 116 height 20
select select "strongbuy"
click option "Strong Buy (1)" at bounding box center [0, 0] width 0 height 0
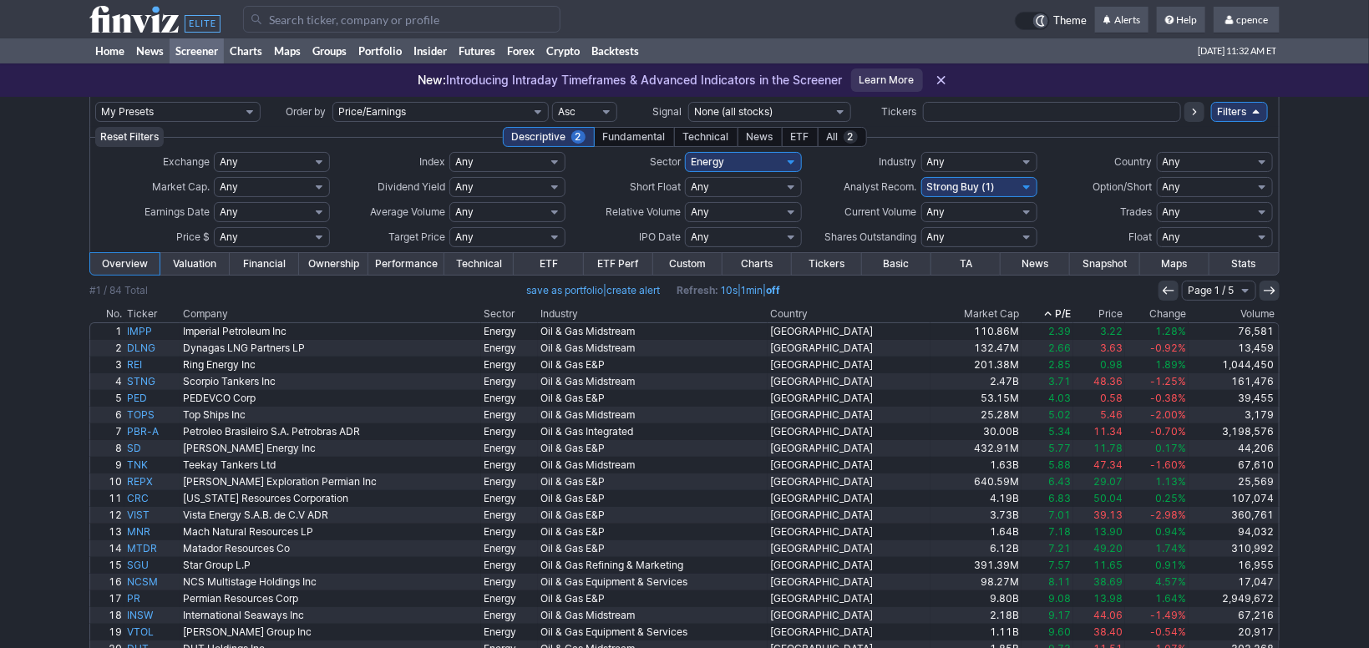
click at [655, 144] on div "Fundamental" at bounding box center [634, 137] width 81 height 20
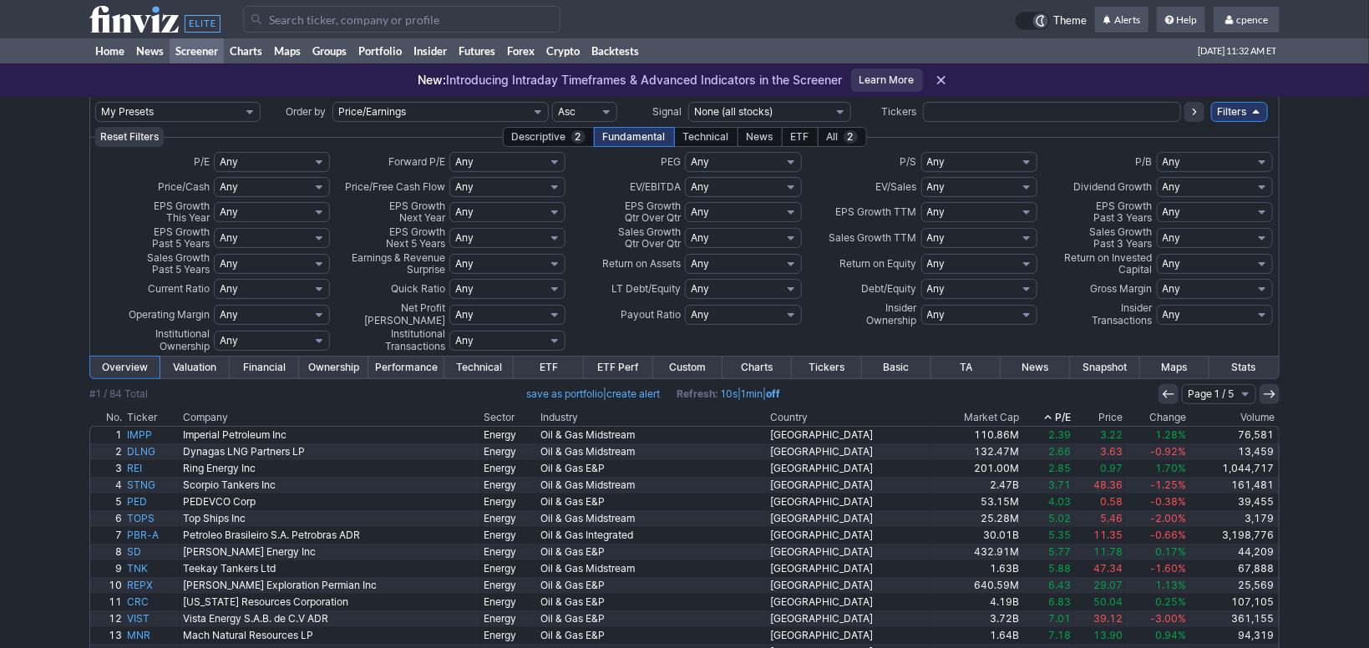
click at [449, 152] on select "Any Low (<15) Profitable (>0) High (>50) Under 5 Under 10 Under 15 Under 20 Und…" at bounding box center [507, 162] width 116 height 20
click at [685, 177] on select "Any Negative (<0) Low (<15) Profitable (>0) High (>50) Under 5 Under 10 Under 1…" at bounding box center [743, 187] width 116 height 20
select select "low"
click option "Low (<15)" at bounding box center [0, 0] width 0 height 0
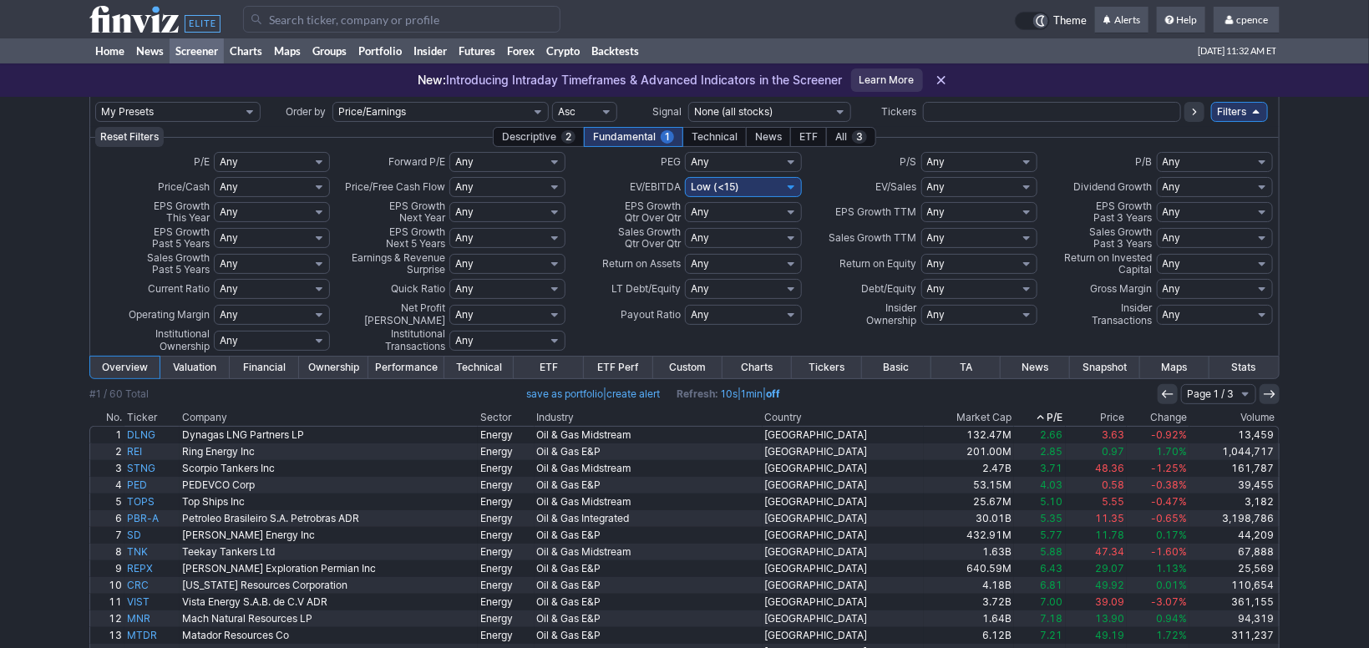
select select
click option "Any" at bounding box center [0, 0] width 0 height 0
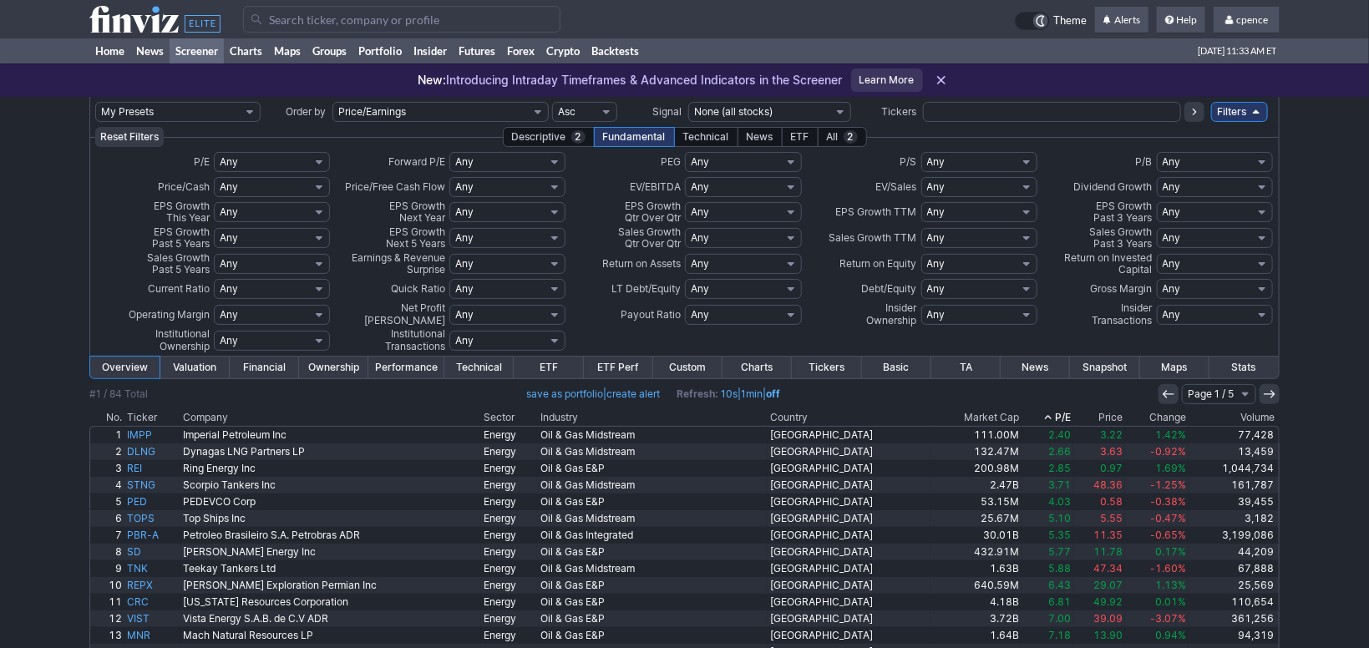
click at [685, 177] on select "Any Negative (<0) Low (<15) Profitable (>0) High (>50) Under 5 Under 10 Under 1…" at bounding box center [743, 187] width 116 height 20
select select "u5"
click option "Under 5" at bounding box center [0, 0] width 0 height 0
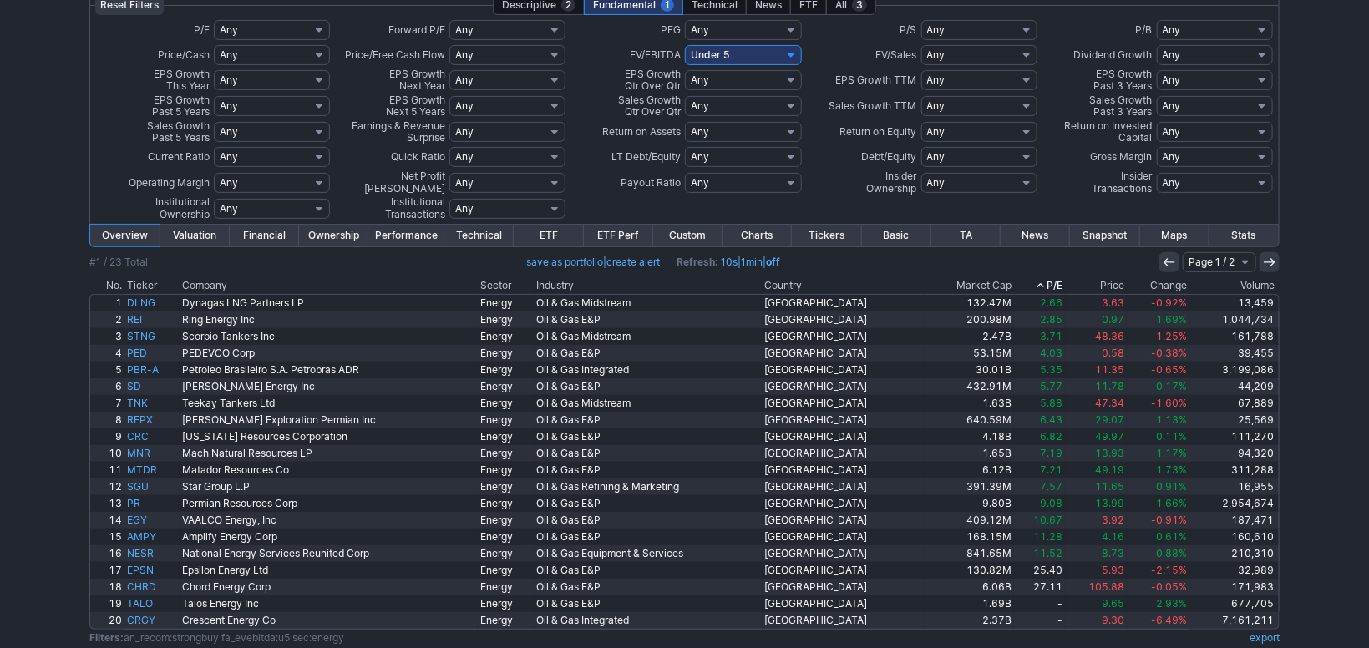
scroll to position [175, 0]
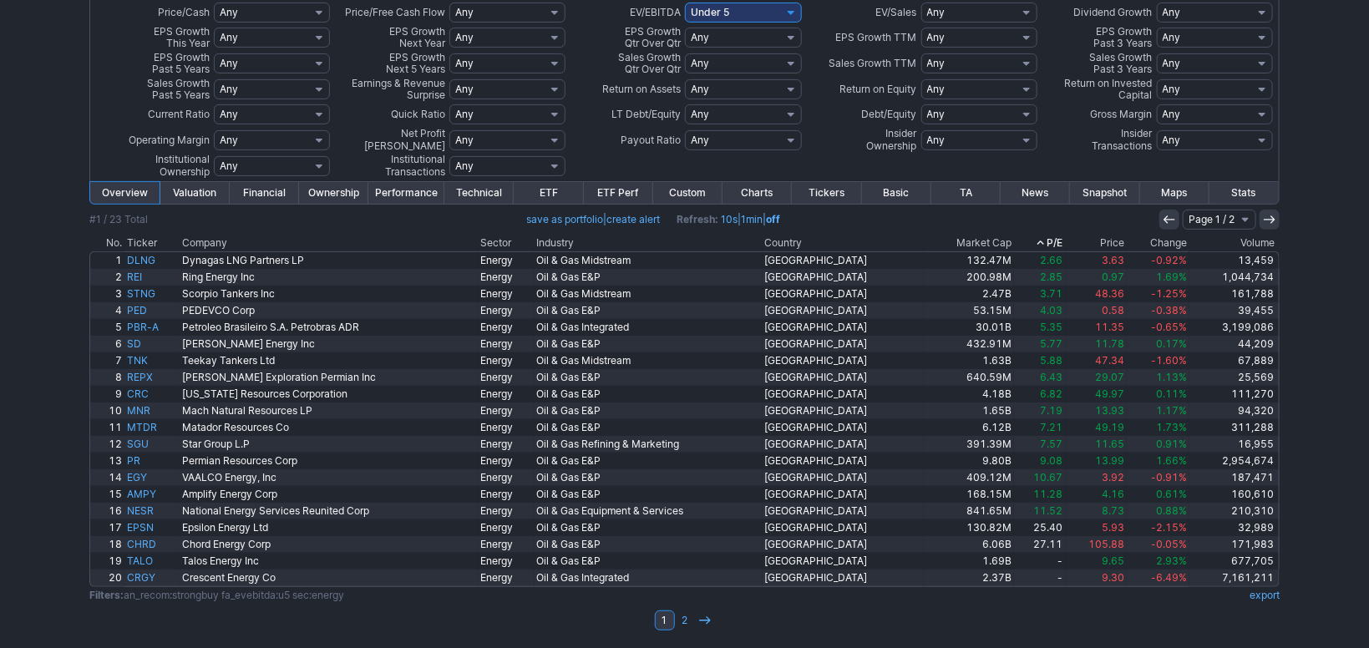
click at [685, 3] on select "Any Negative (<0) Low (<15) Profitable (>0) High (>50) Under 5 Under 10 Under 1…" at bounding box center [743, 13] width 116 height 20
select select "profitable"
click option "Profitable (>0)" at bounding box center [0, 0] width 0 height 0
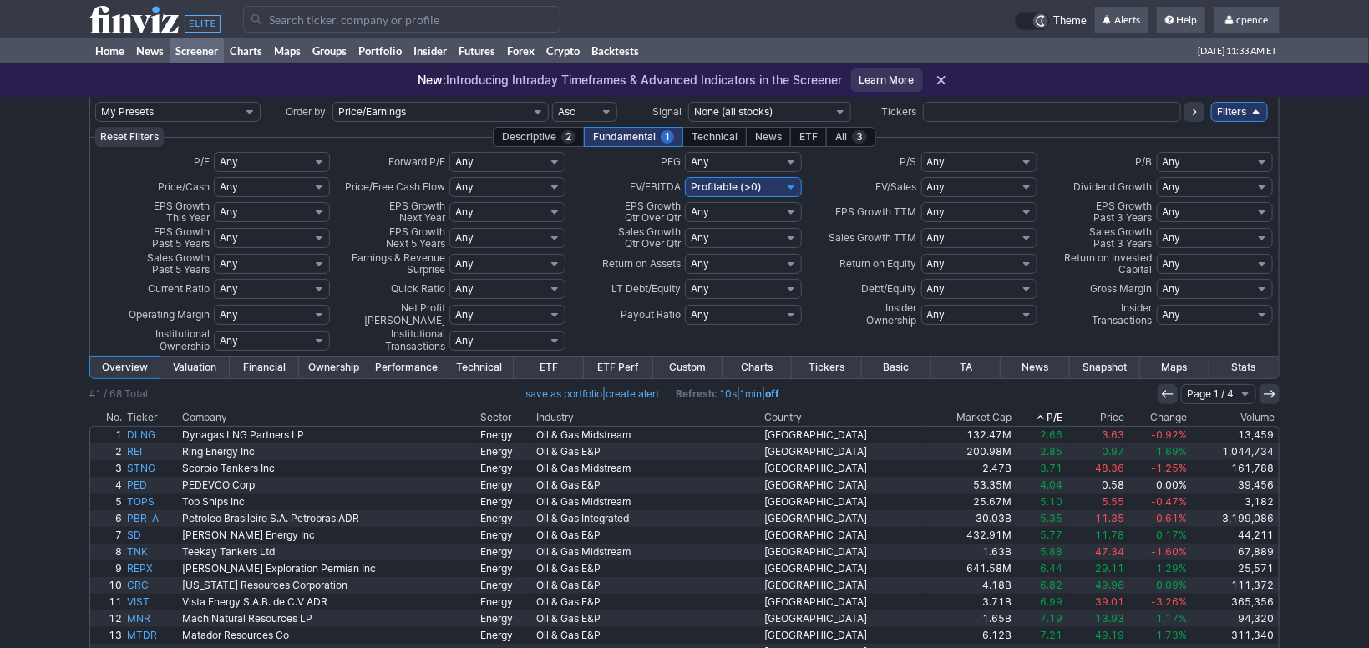
click at [921, 152] on select "Any Low (<1) High (>10) Under 1 Under 2 Under 3 Under 4 Under 5 Under 6 Under 7…" at bounding box center [979, 162] width 116 height 20
select select "low"
click option "Low (<1)" at bounding box center [0, 0] width 0 height 0
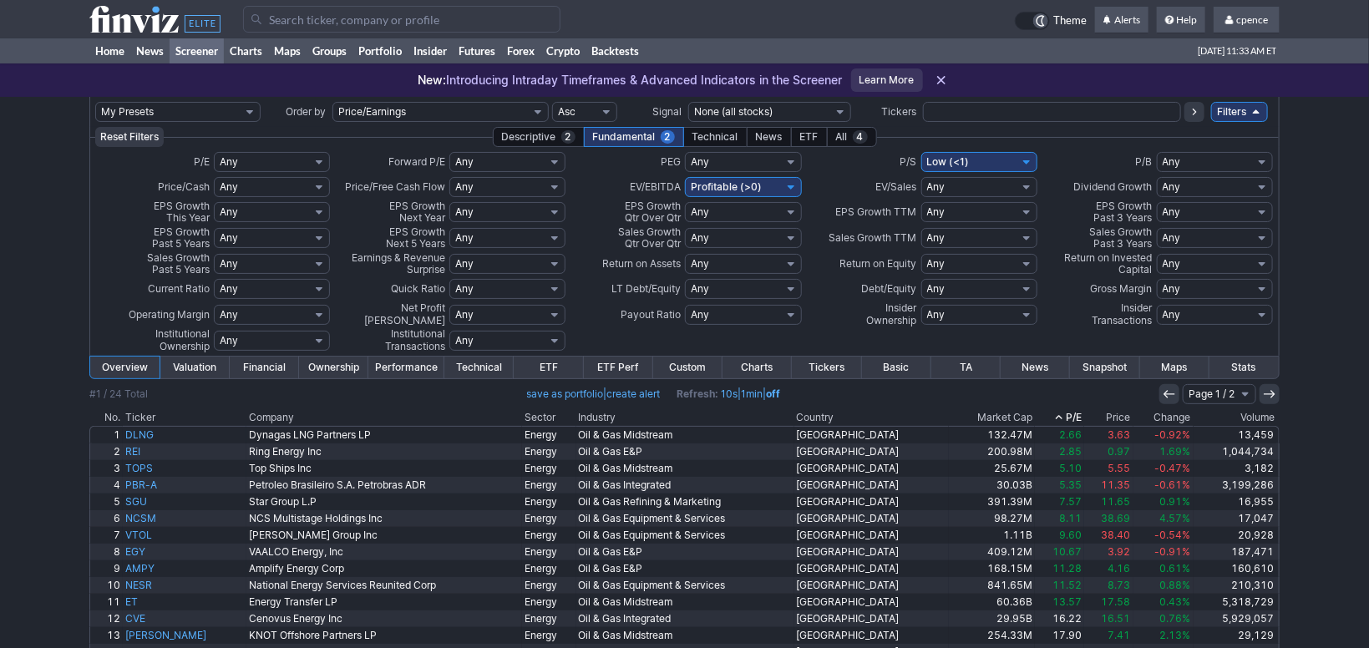
click at [1156, 152] on select "Any Low (<1) High (>5) Under 1 Under 2 Under 3 Under 4 Under 5 Under 6 Under 7 …" at bounding box center [1214, 162] width 116 height 20
select select "low"
click option "Low (<1)" at bounding box center [0, 0] width 0 height 0
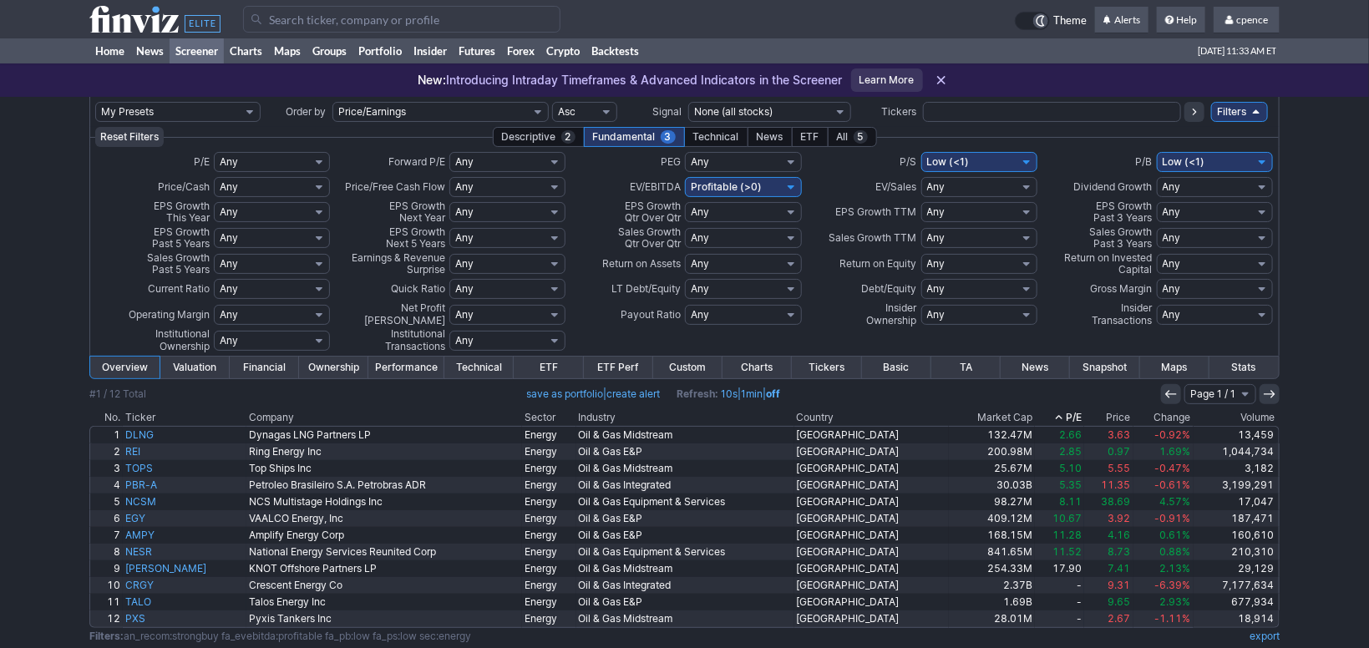
click at [921, 177] on select "Any Negative (<0) Low (<1) Positive (>0) High (>10) Under 1 Under 2 Under 3 Und…" at bounding box center [979, 187] width 116 height 20
select select "low"
click option "Low (<1)" at bounding box center [0, 0] width 0 height 0
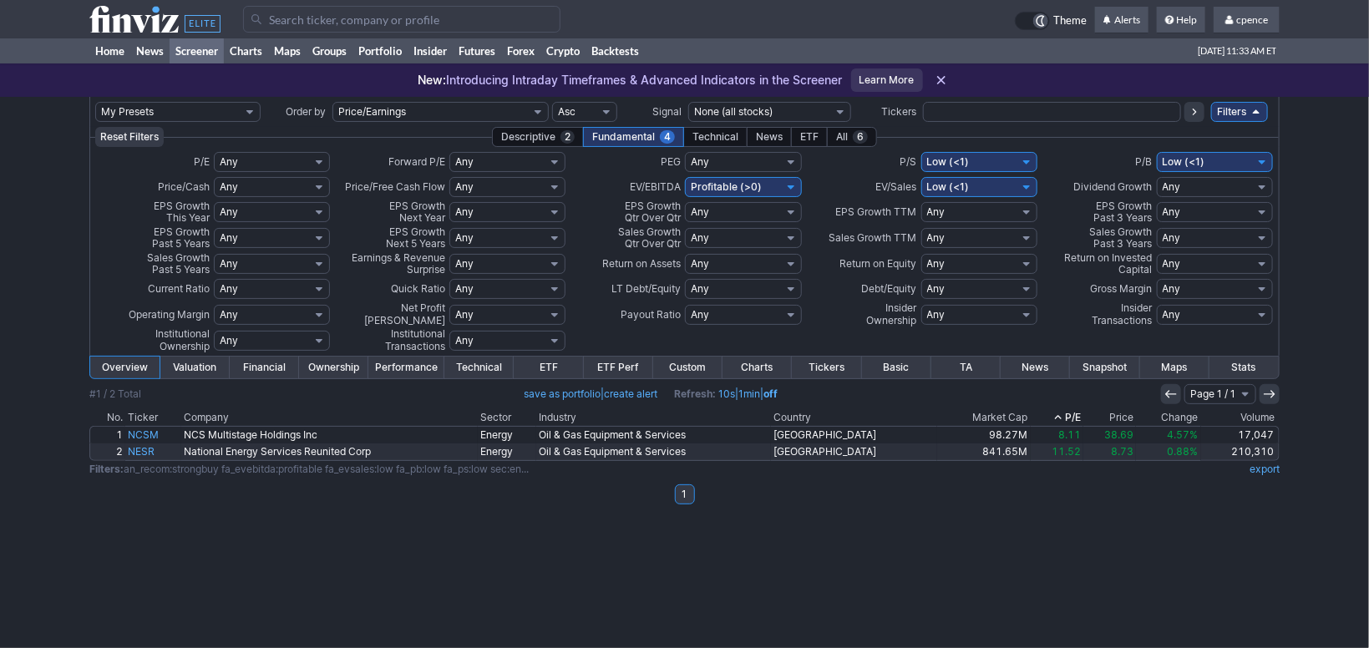
click at [685, 177] on select "Any Negative (<0) Low (<15) Profitable (>0) High (>50) Under 5 Under 10 Under 1…" at bounding box center [743, 187] width 116 height 20
select select
click option "Any" at bounding box center [0, 0] width 0 height 0
drag, startPoint x: 0, startPoint y: 0, endPoint x: 968, endPoint y: 175, distance: 983.4
click at [968, 173] on td "– Any Low (<1) High (>10) Under 1 Under 2 Under 3 Under 4 Under 5 Under 6 Under…" at bounding box center [979, 161] width 118 height 25
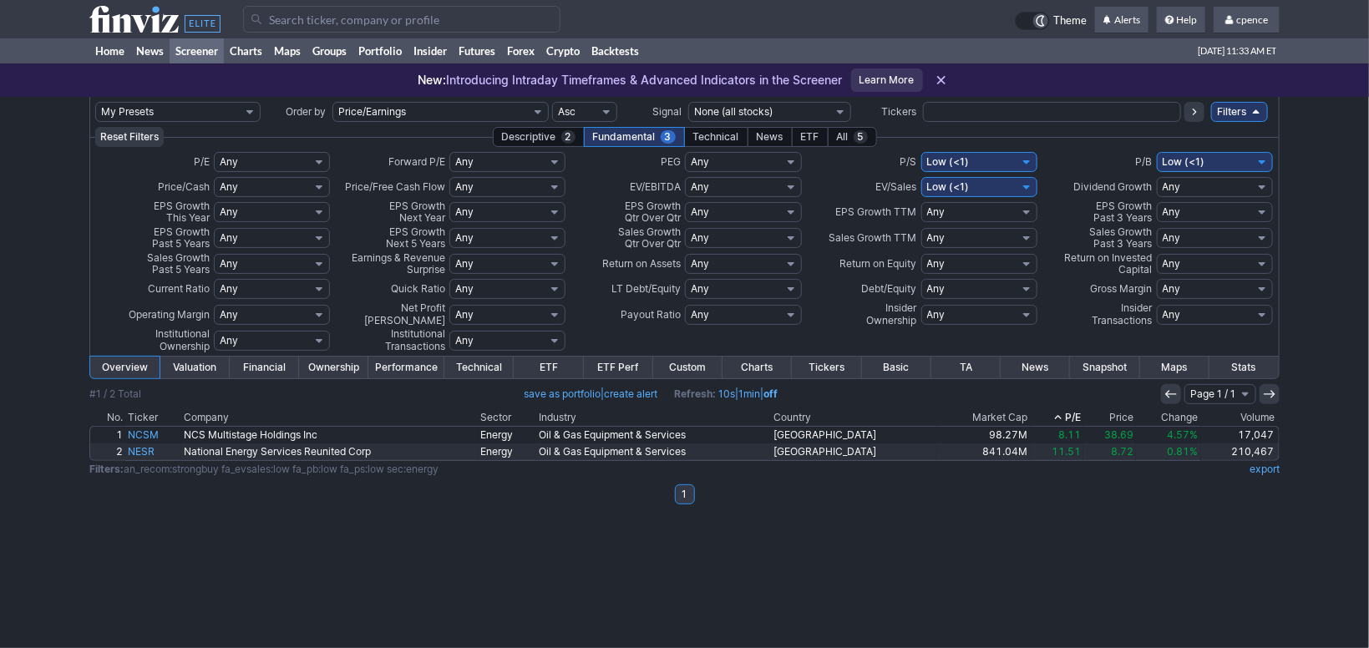
click at [921, 152] on select "Any Low (<1) High (>10) Under 1 Under 2 Under 3 Under 4 Under 5 Under 6 Under 7…" at bounding box center [979, 162] width 116 height 20
select select
click option "Any" at bounding box center [0, 0] width 0 height 0
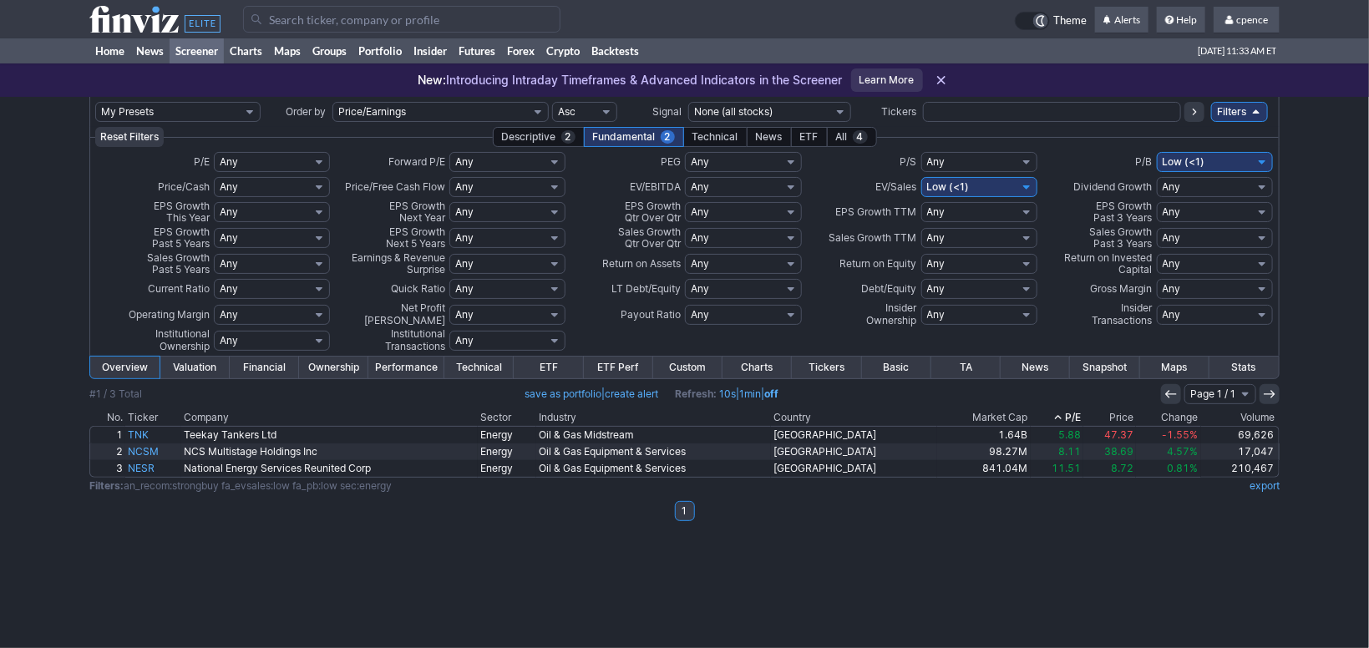
select select
click option "Any" at bounding box center [0, 0] width 0 height 0
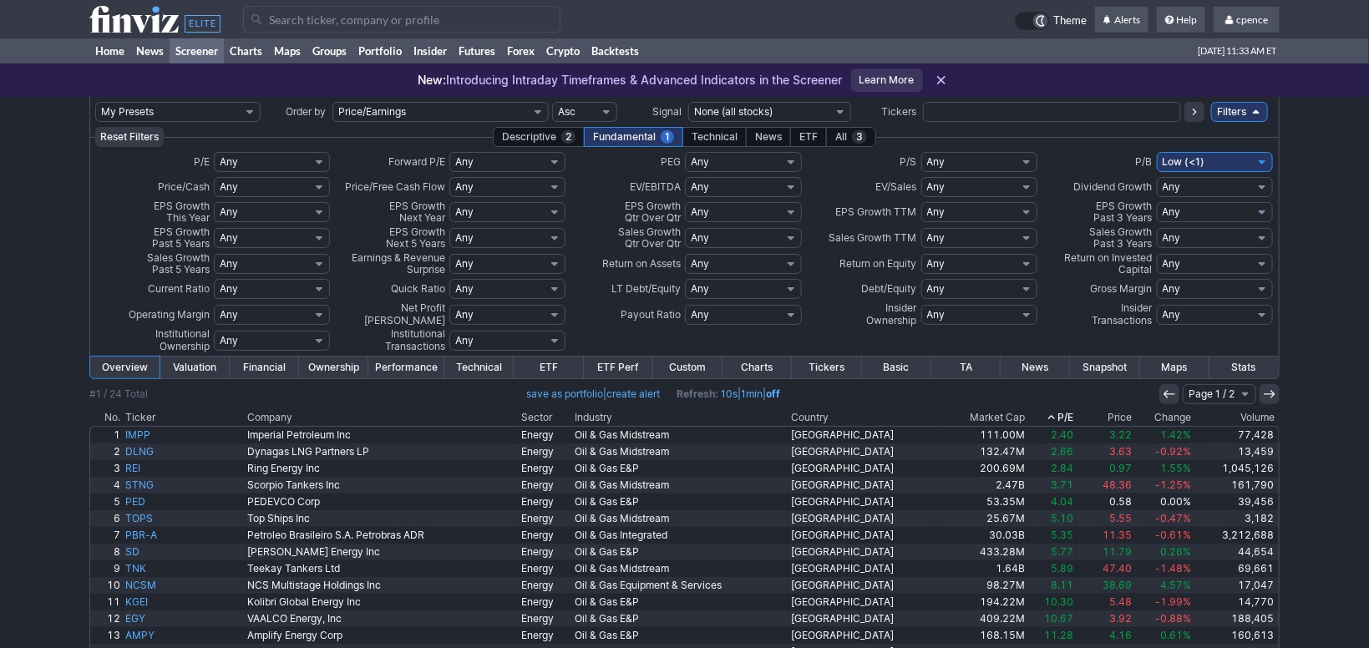
select select
click option "Any" at bounding box center [0, 0] width 0 height 0
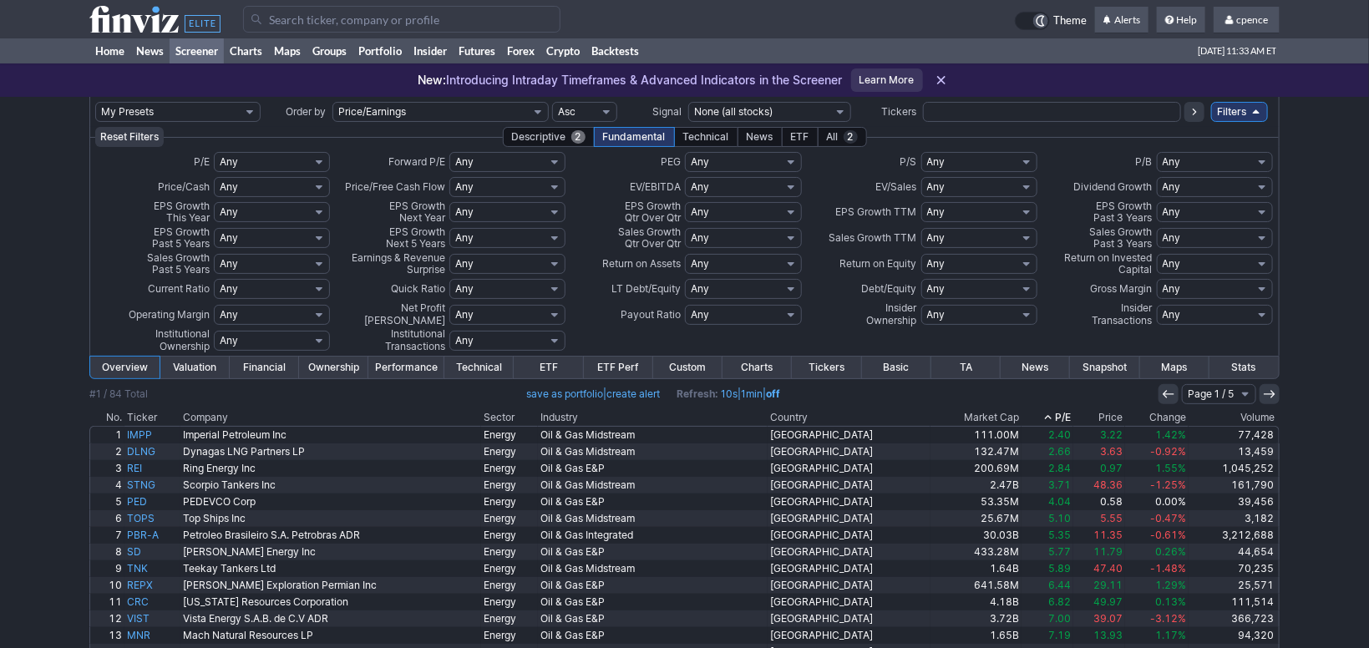
click at [547, 136] on div "Descriptive 2" at bounding box center [549, 137] width 92 height 20
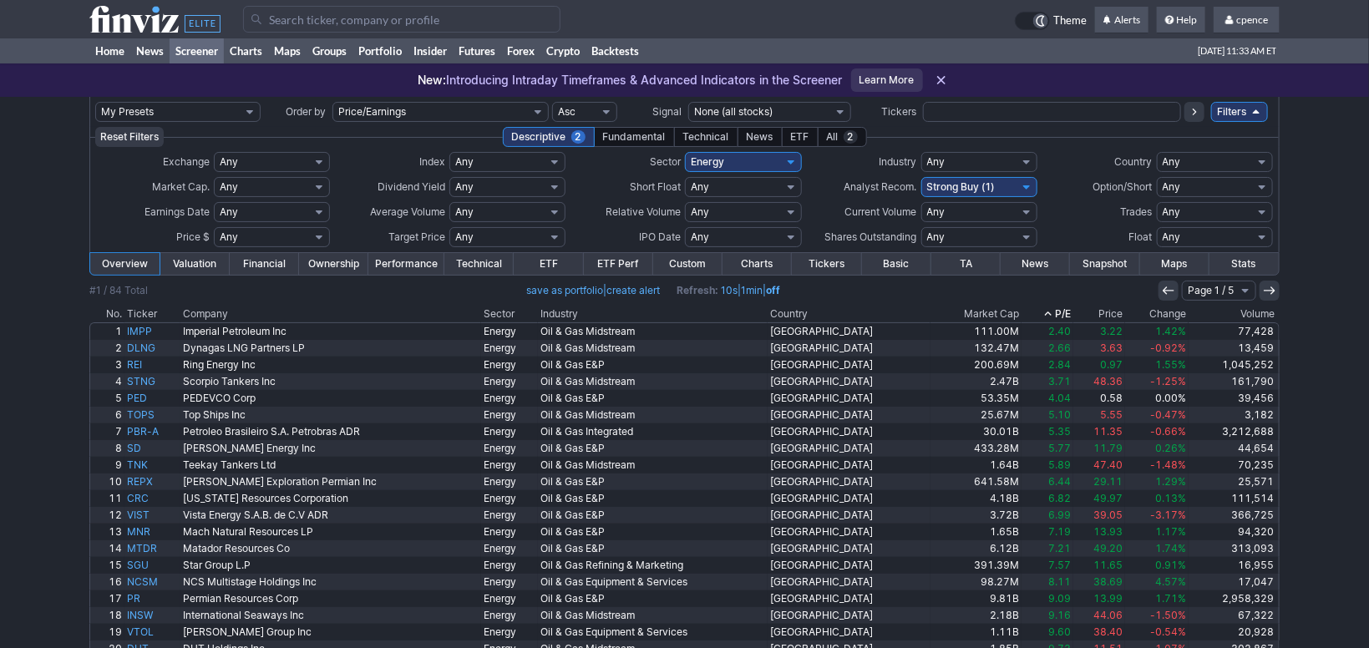
click at [685, 152] on select "Any Basic Materials Communication Services Consumer Cyclical Consumer Defensive…" at bounding box center [743, 162] width 116 height 20
select select
click option "Any" at bounding box center [0, 0] width 0 height 0
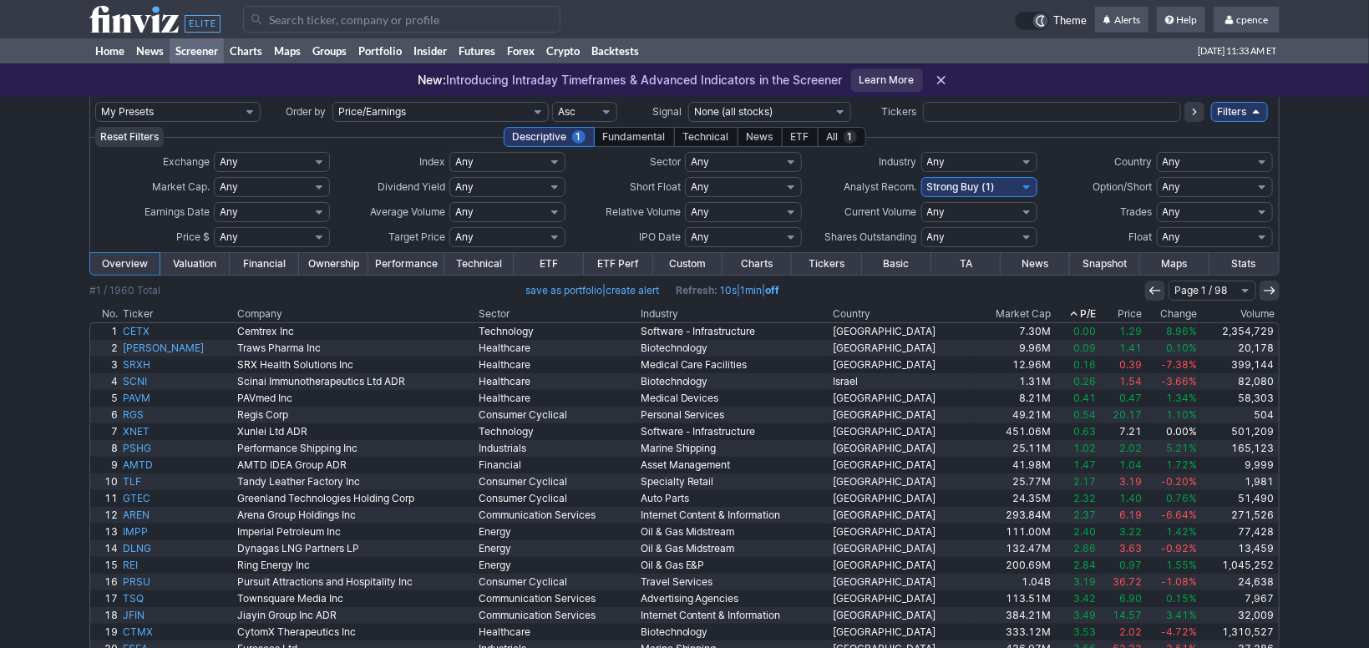
click at [655, 134] on div "Fundamental" at bounding box center [634, 137] width 81 height 20
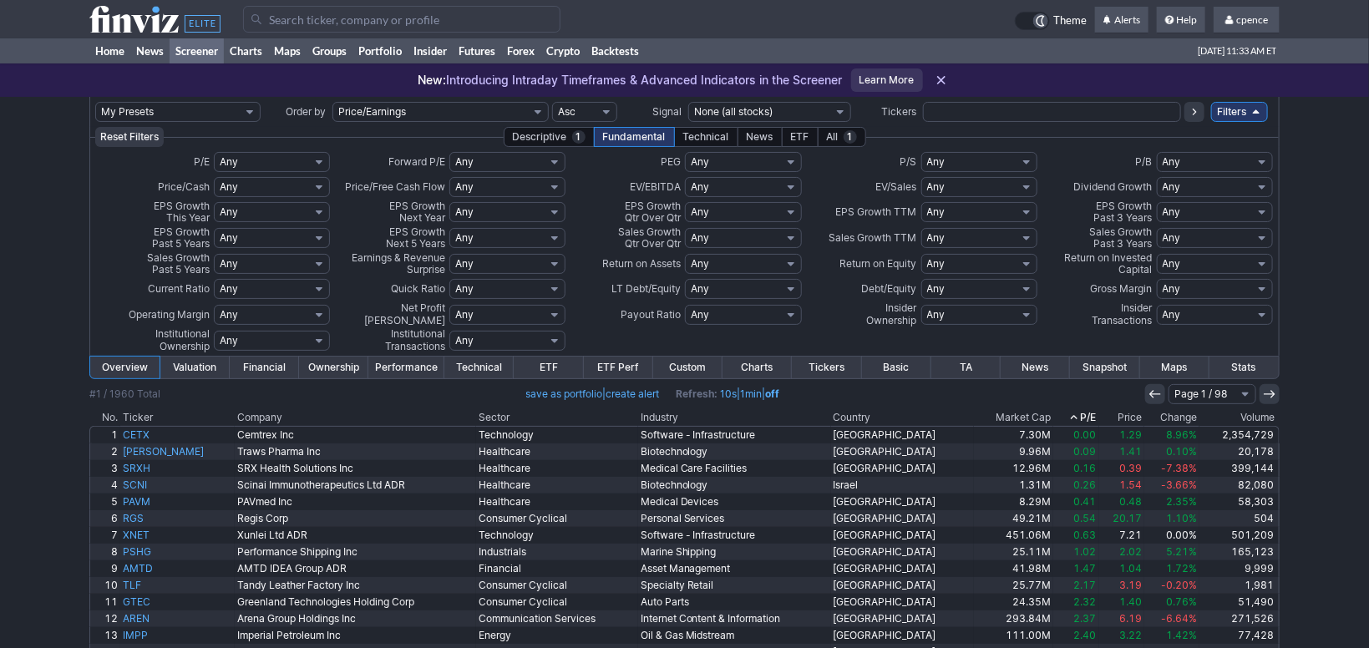
click at [921, 152] on select "Any Low (<1) High (>10) Under 1 Under 2 Under 3 Under 4 Under 5 Under 6 Under 7…" at bounding box center [979, 162] width 116 height 20
click at [811, 214] on td "EPS Growth TTM" at bounding box center [861, 213] width 118 height 26
drag, startPoint x: 1321, startPoint y: 298, endPoint x: 1310, endPoint y: 281, distance: 20.6
click at [1321, 297] on div "My Presets -Save Screen -Edit Screens p: Main Order by Ticker Tickers Input Fil…" at bounding box center [684, 460] width 1369 height 726
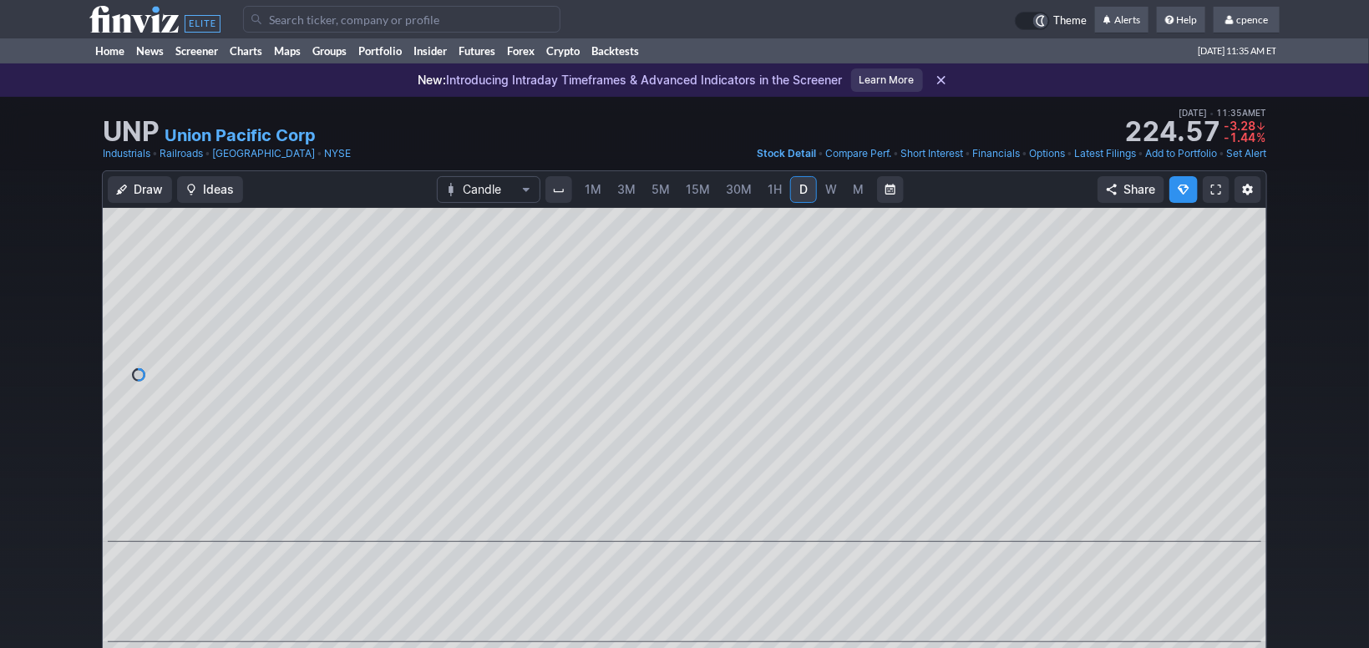
click at [858, 186] on span "M" at bounding box center [858, 189] width 11 height 14
click at [90, 17] on td "Theme Alerts Help cpence Settings Sign Out" at bounding box center [684, 19] width 1369 height 38
click at [124, 16] on use at bounding box center [154, 19] width 131 height 27
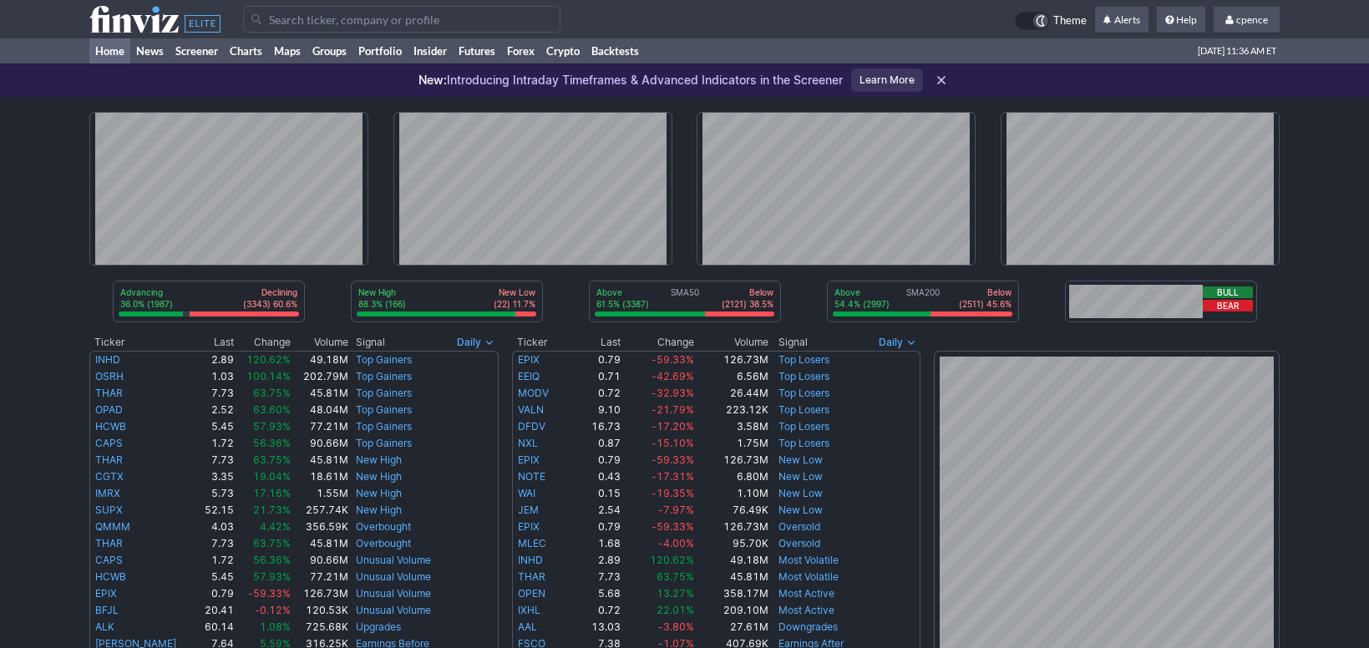
scroll to position [560, 0]
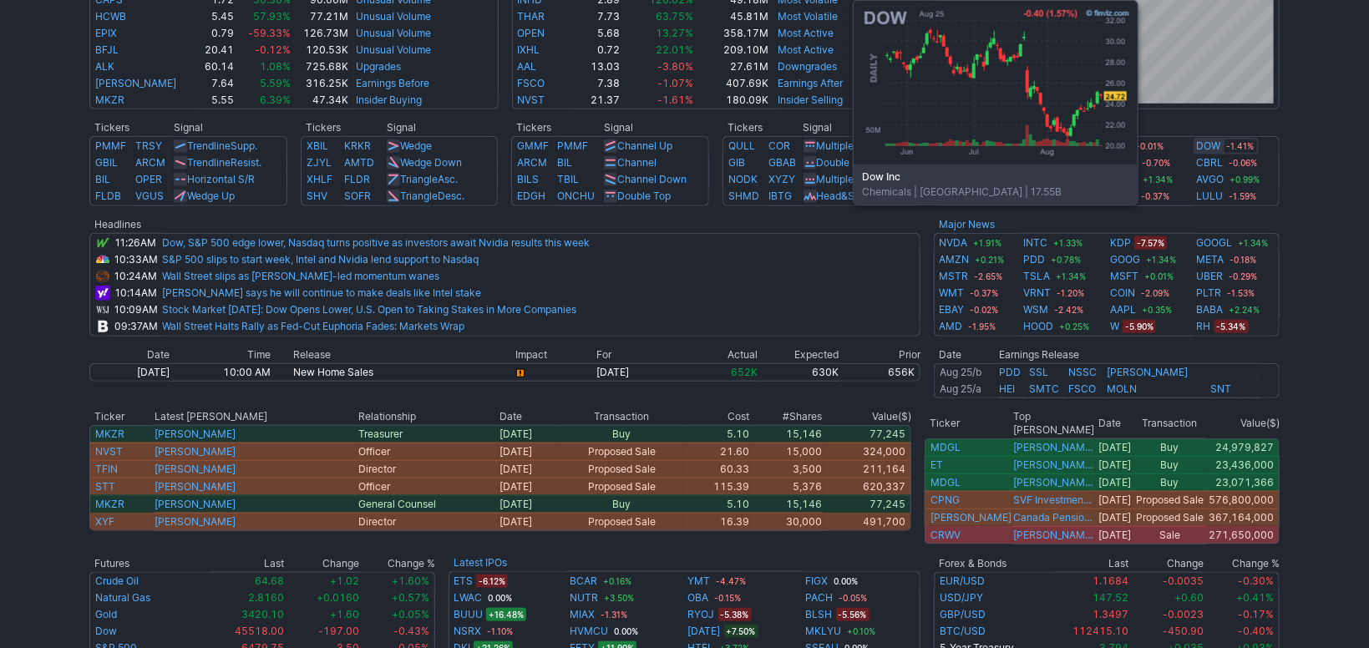
click at [1211, 146] on link "DOW" at bounding box center [1209, 146] width 24 height 17
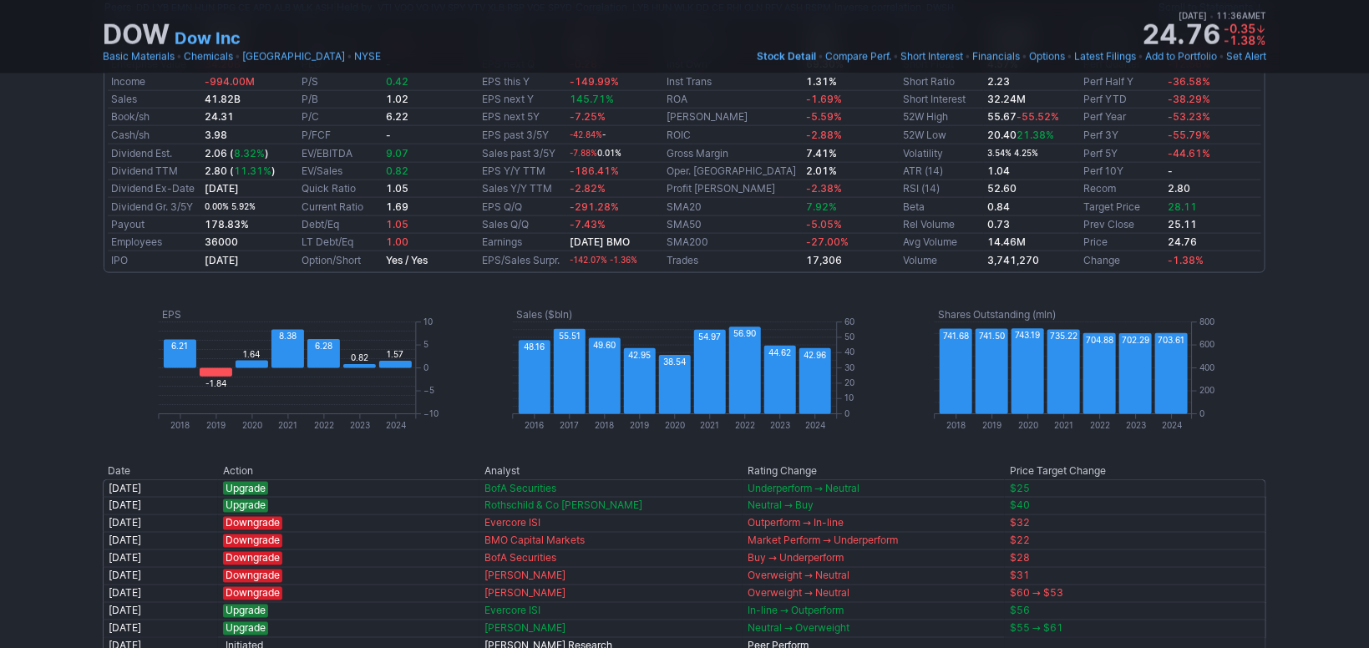
scroll to position [1106, 0]
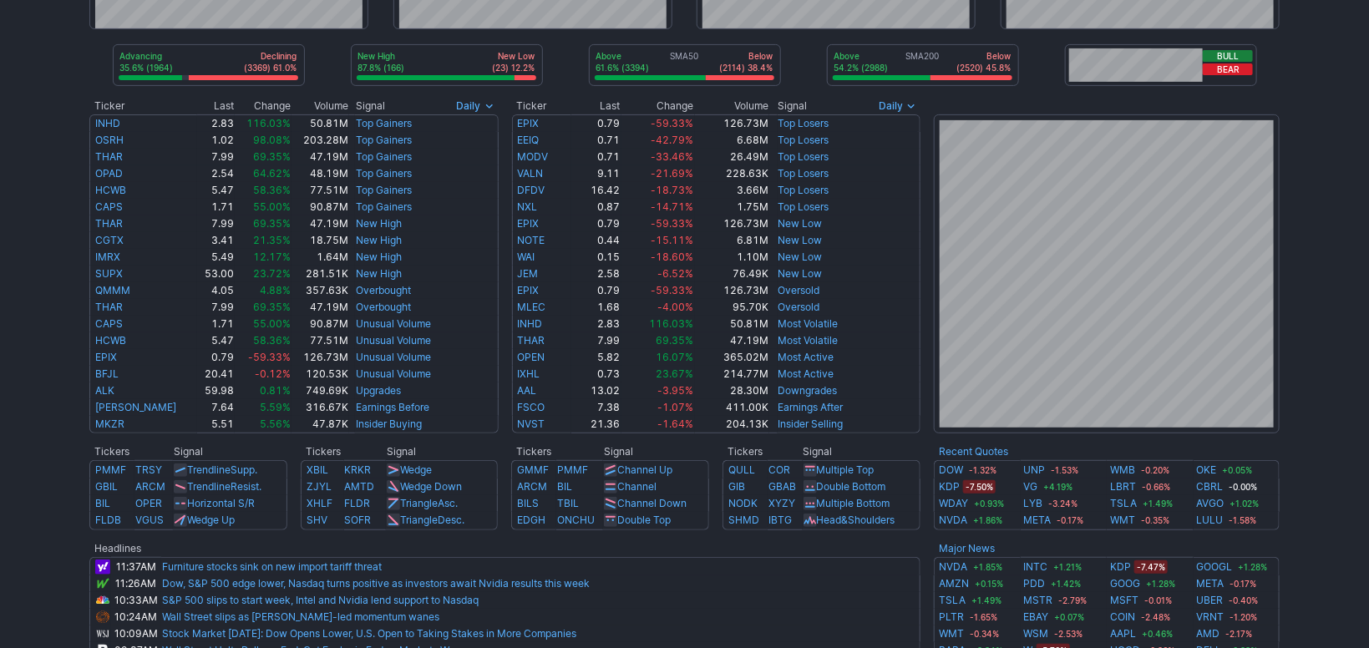
scroll to position [151, 0]
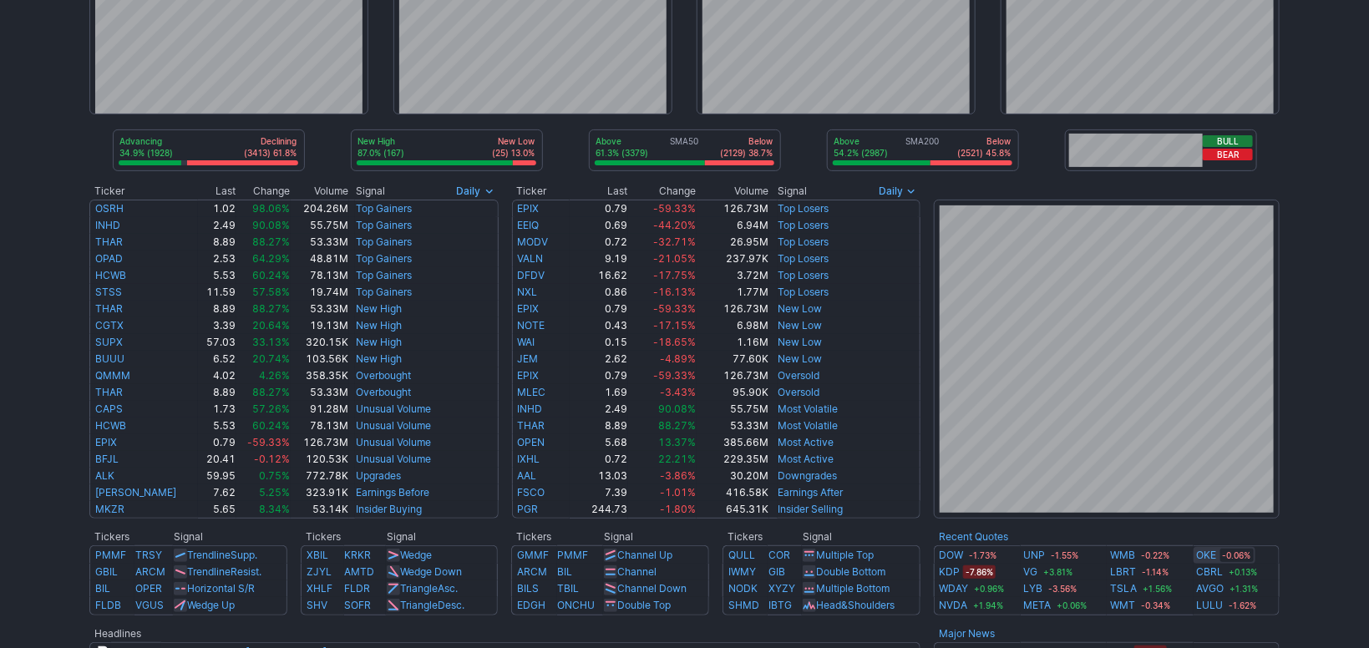
click at [1206, 557] on link "OKE" at bounding box center [1207, 555] width 20 height 17
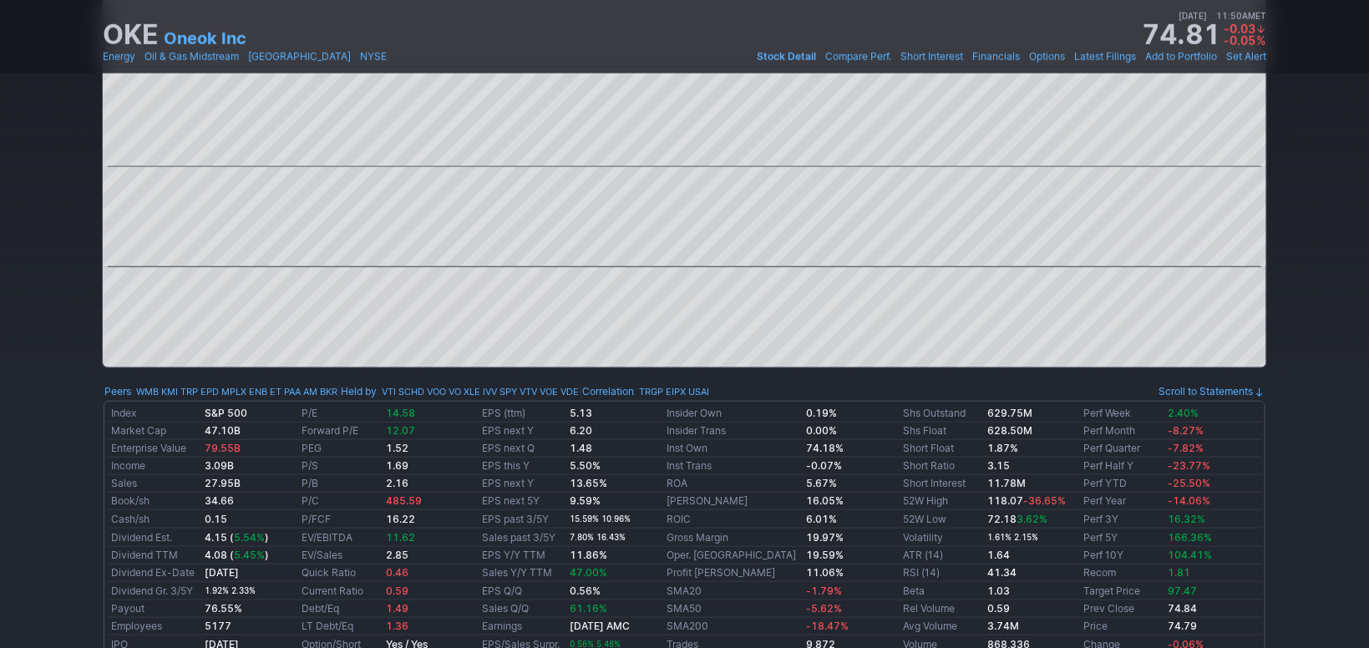
scroll to position [31, 0]
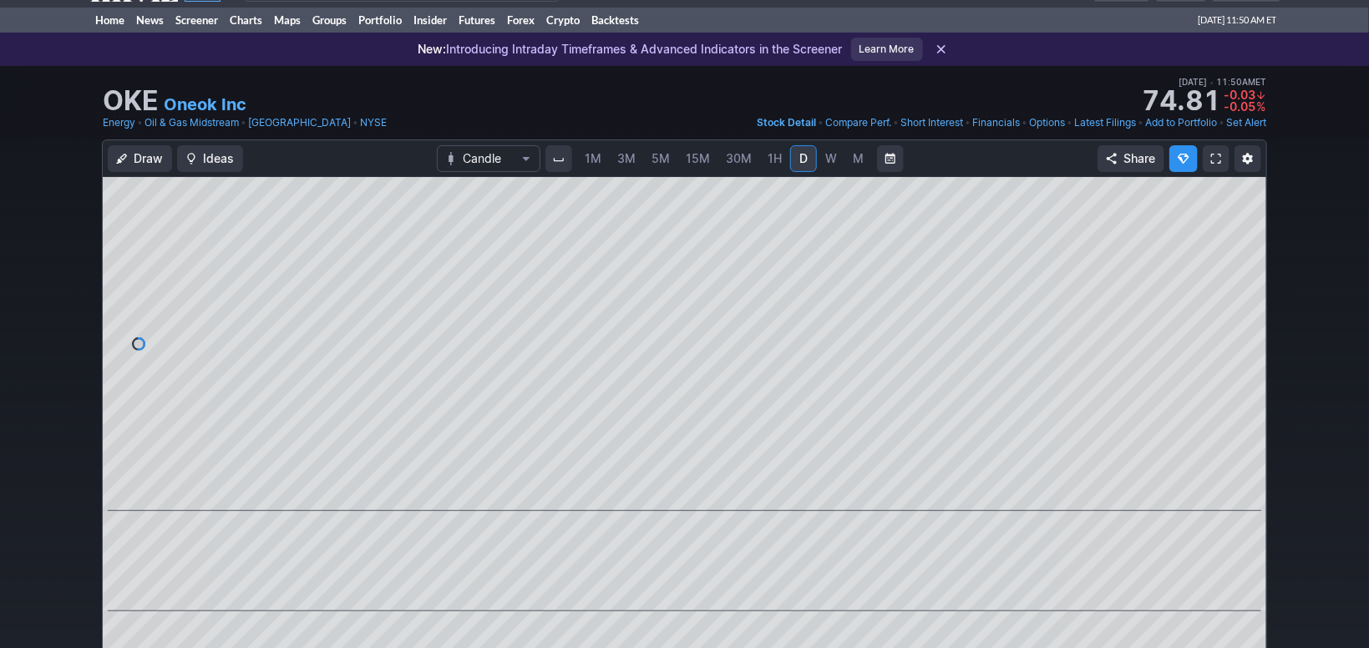
click at [853, 161] on span "M" at bounding box center [858, 158] width 11 height 14
